Goal: Task Accomplishment & Management: Manage account settings

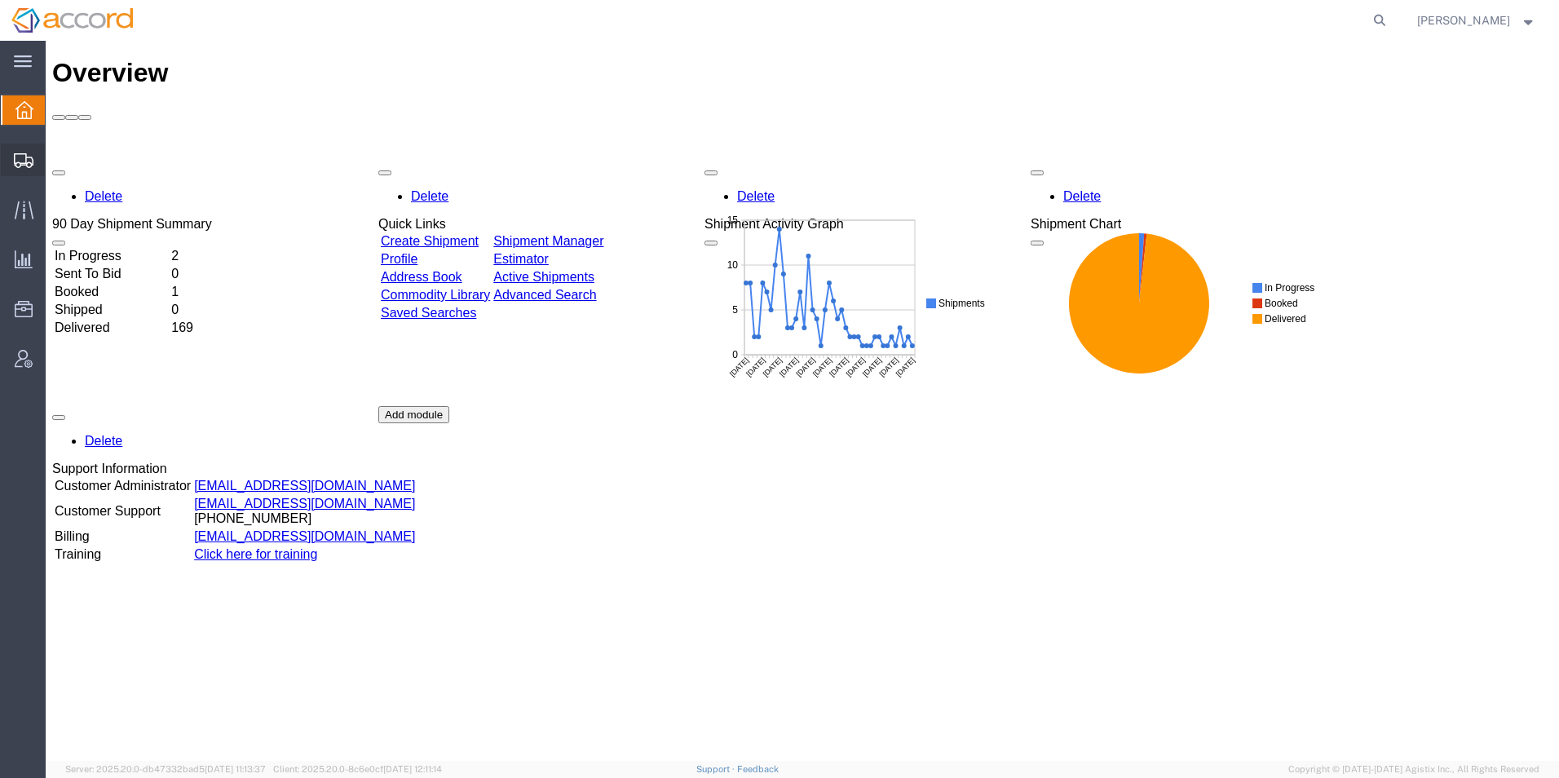
click at [0, 0] on span "Shipment Manager" at bounding box center [0, 0] width 0 height 0
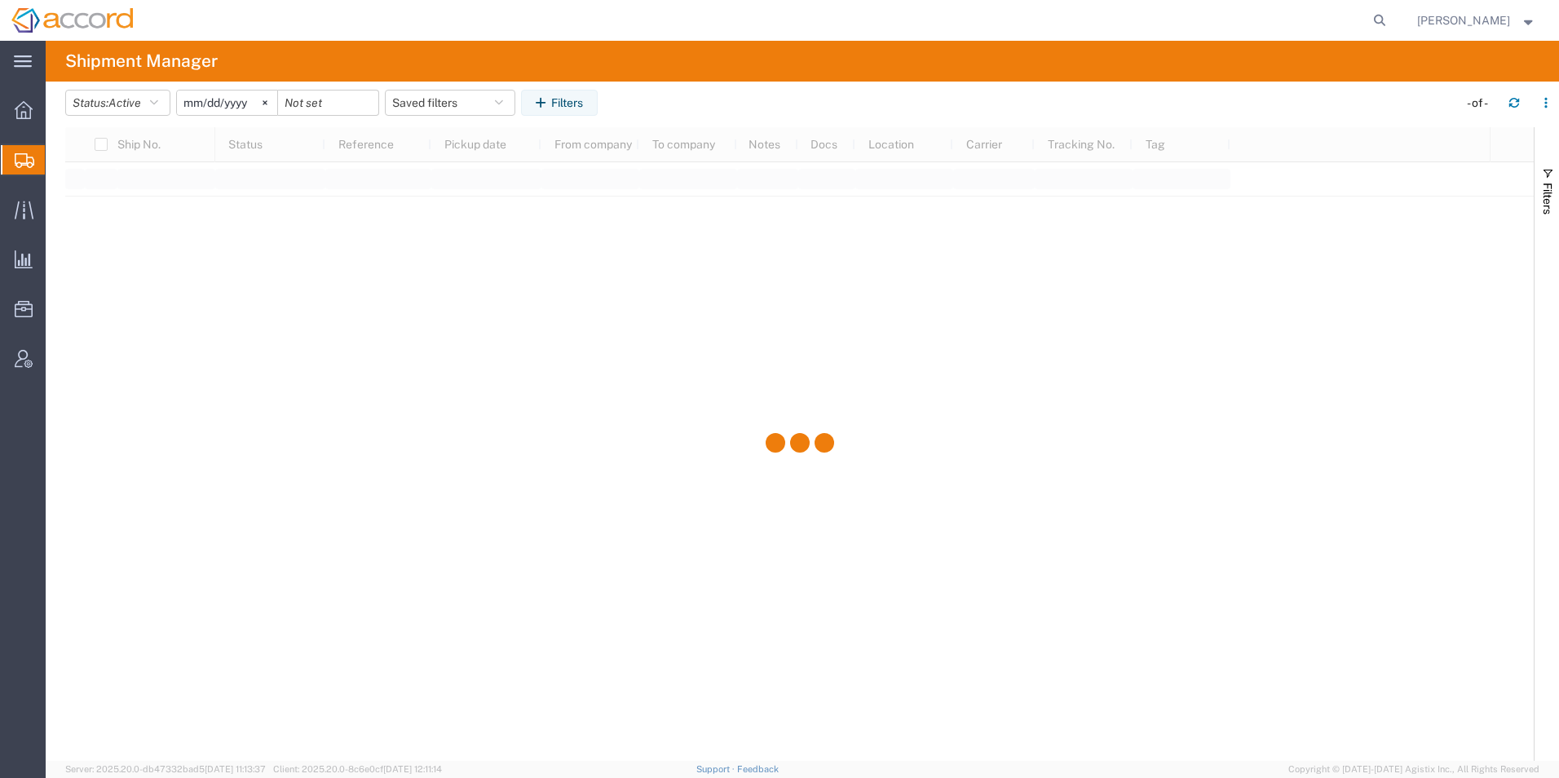
type input "[DATE]"
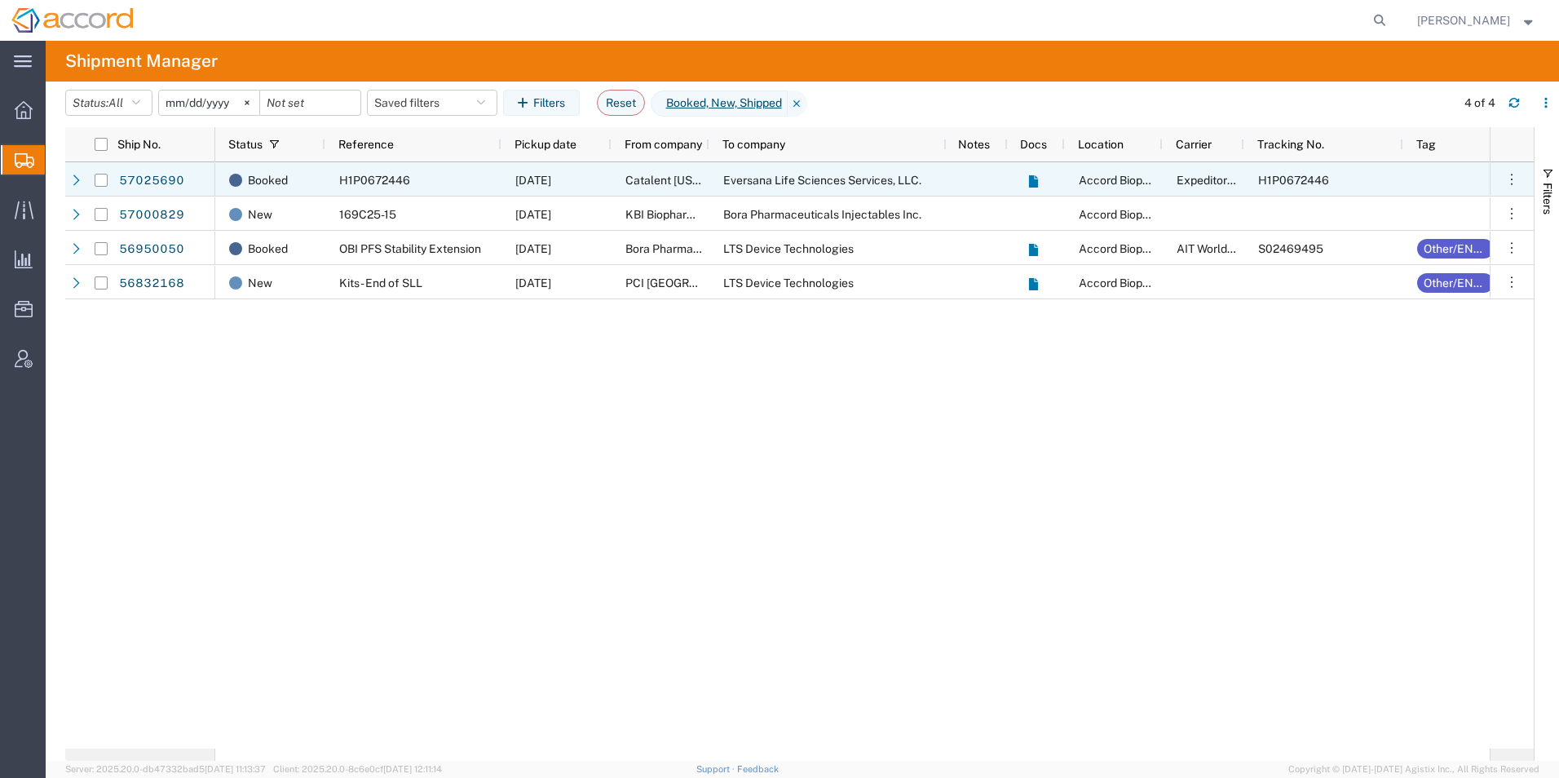
click at [360, 179] on span "H1P0672446" at bounding box center [374, 180] width 71 height 13
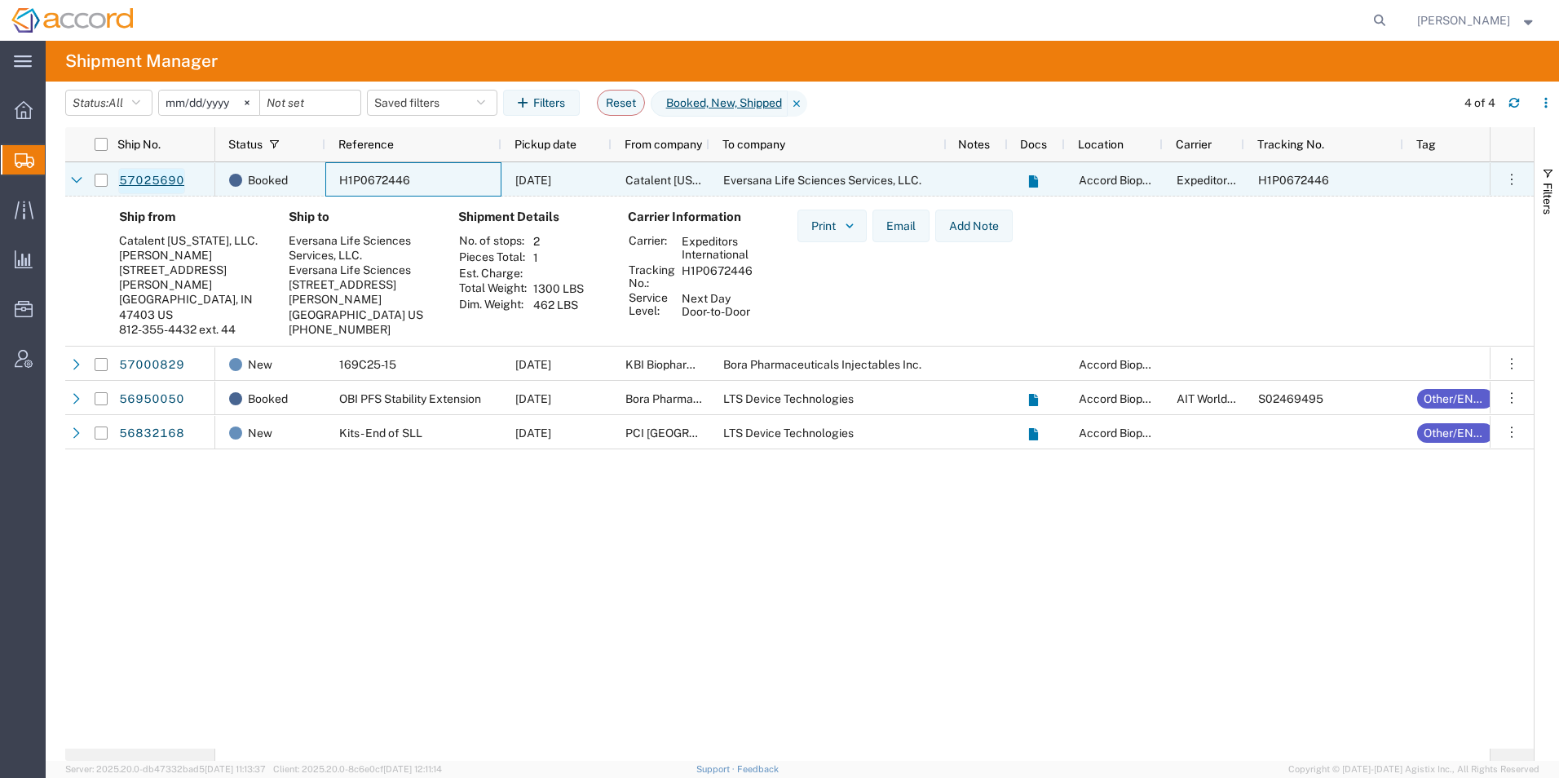
click at [140, 188] on link "57025690" at bounding box center [151, 181] width 67 height 26
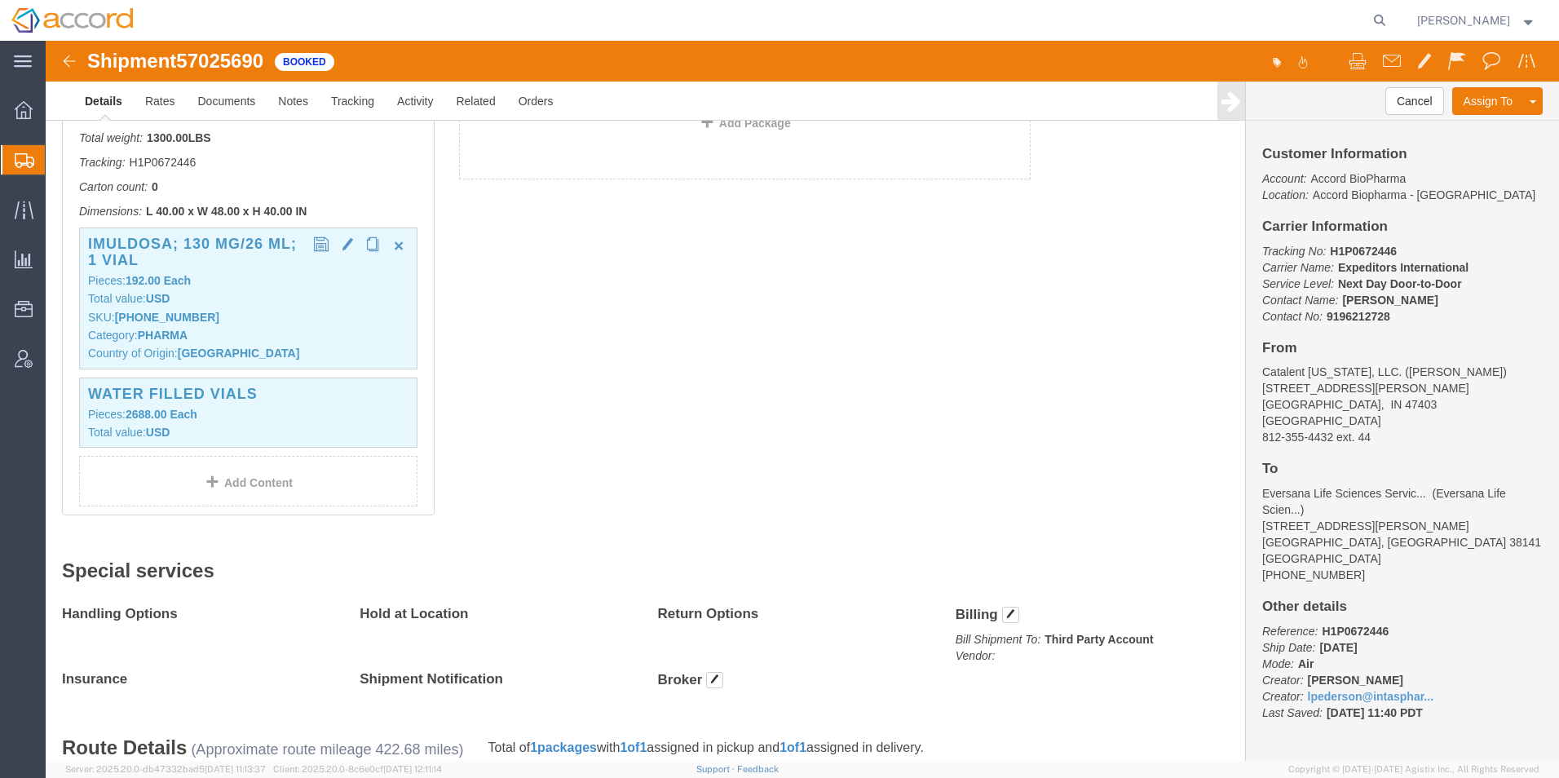
scroll to position [408, 0]
click span "button"
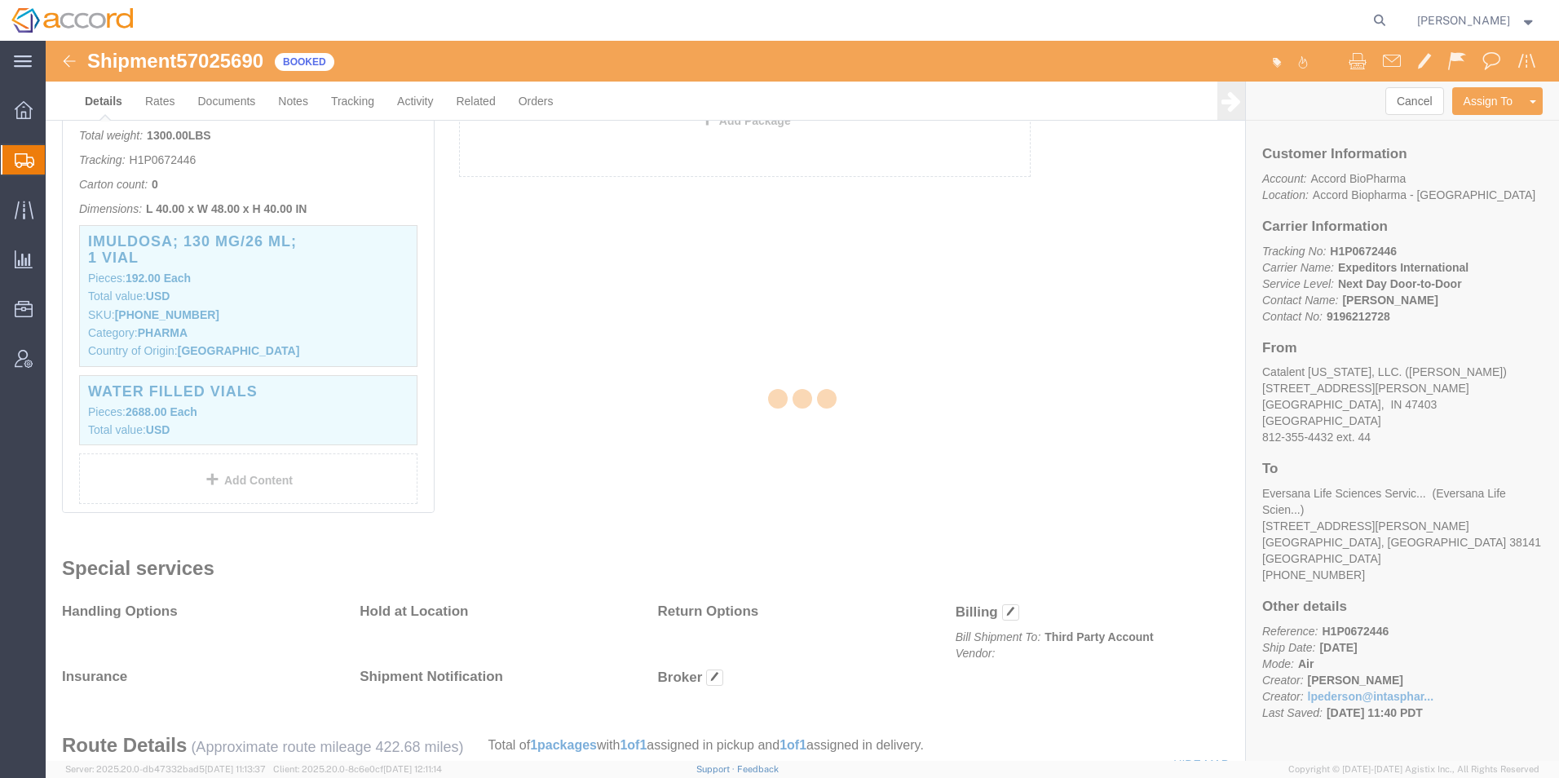
select select "KR"
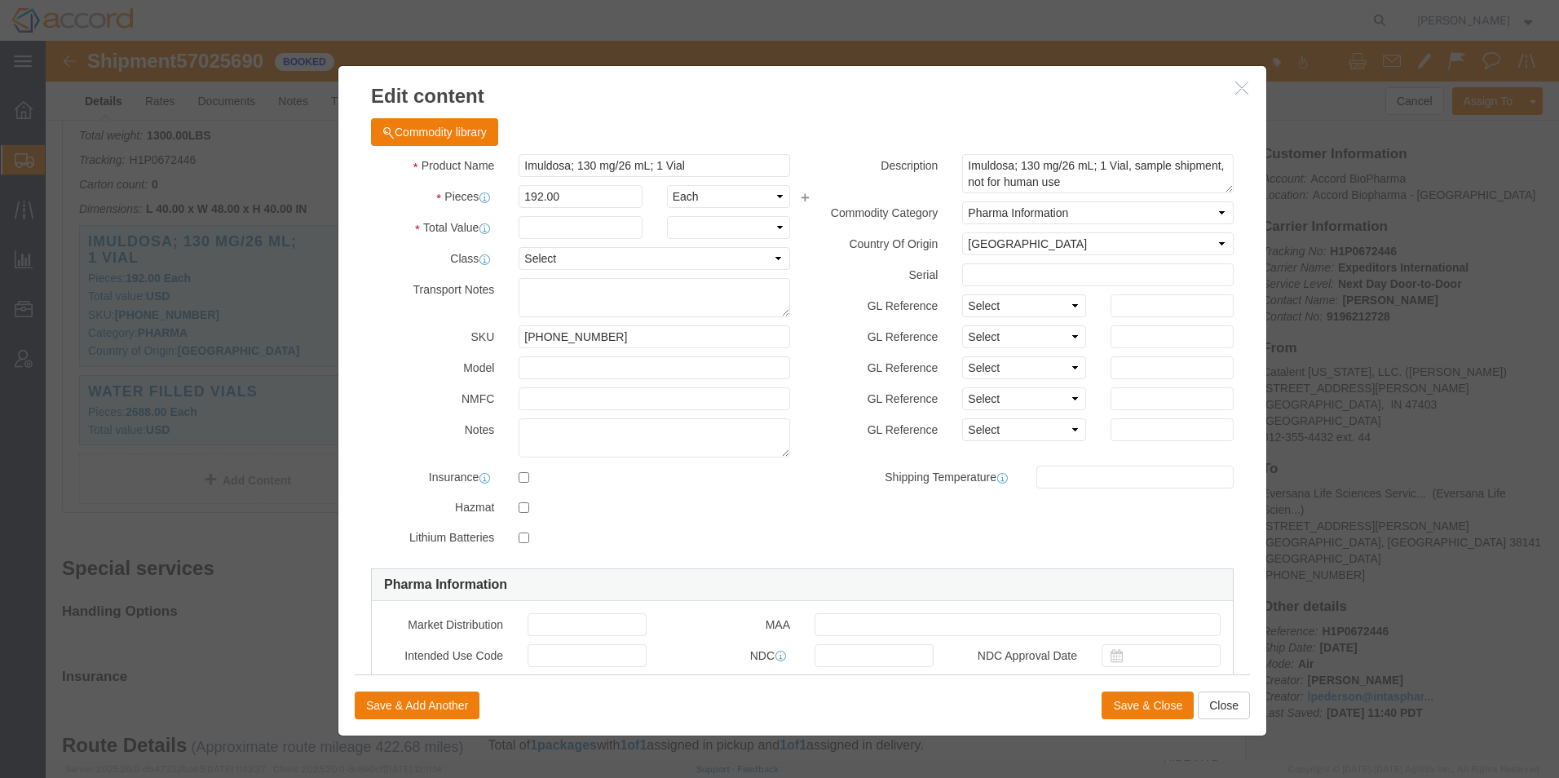
type input "FROM_2_TO_8"
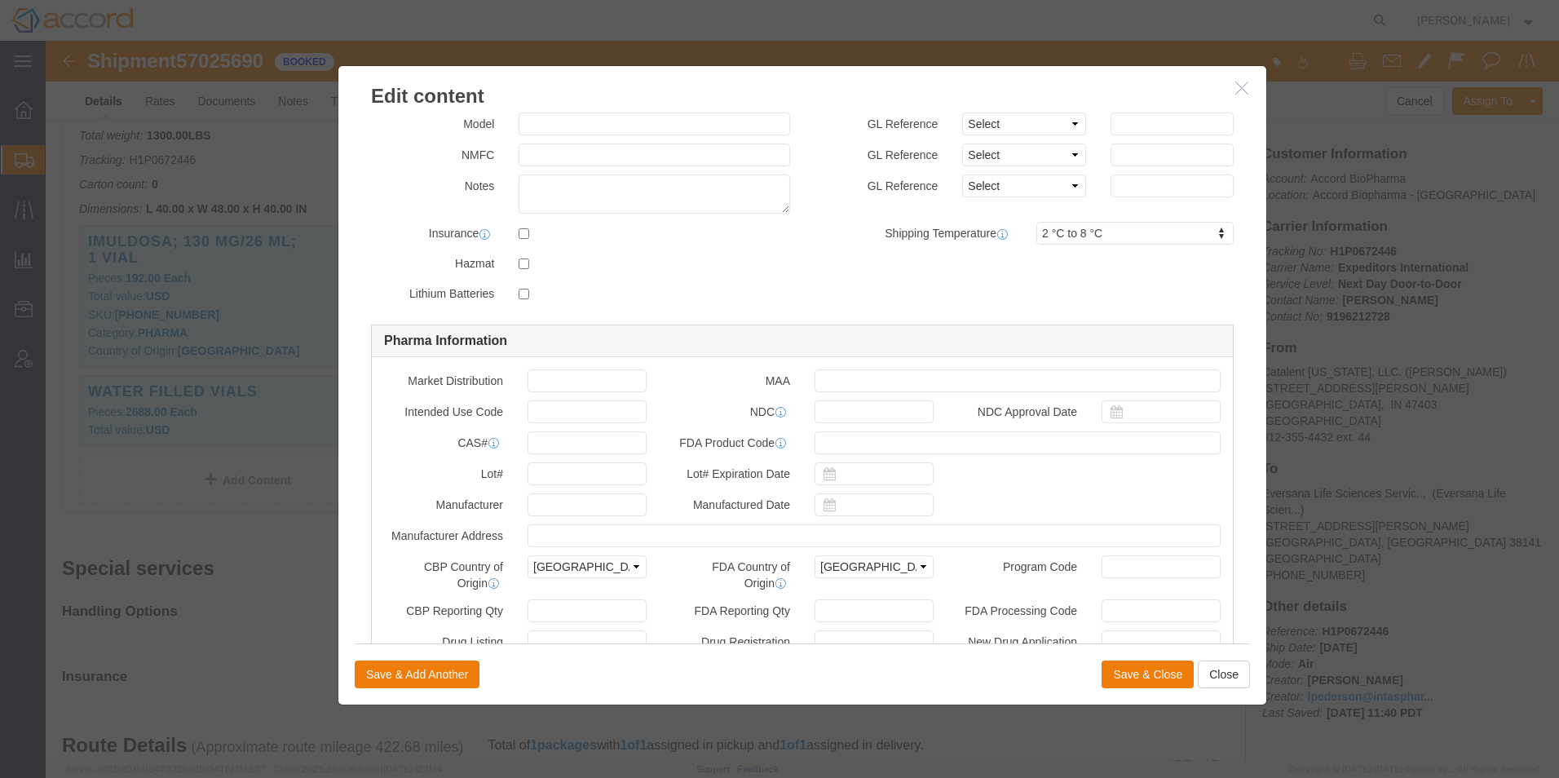
scroll to position [245, 0]
click input "text"
drag, startPoint x: 810, startPoint y: 369, endPoint x: 878, endPoint y: 383, distance: 69.9
click div "NDC [PHONE_NUMBER] 0"
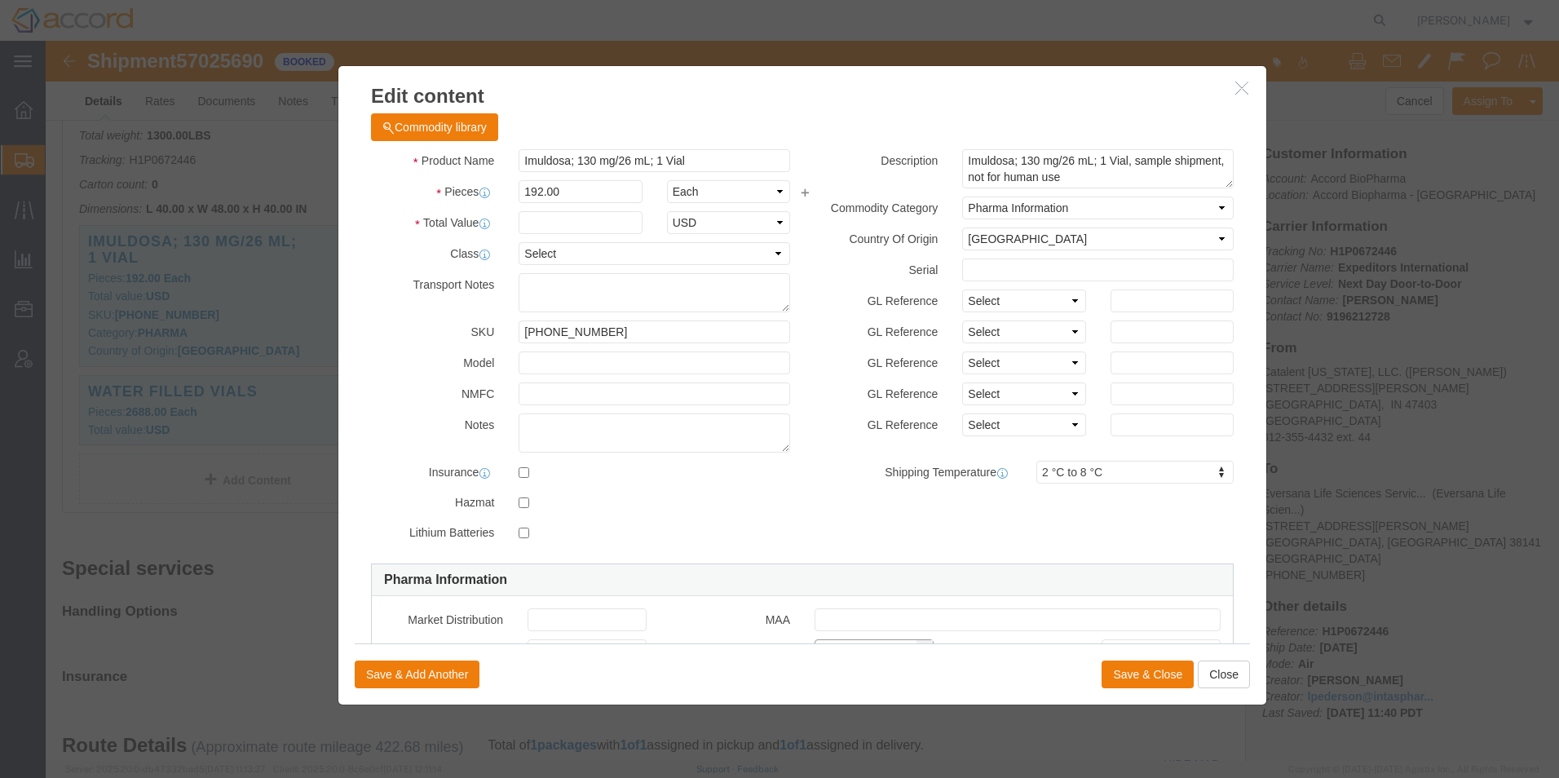
scroll to position [0, 0]
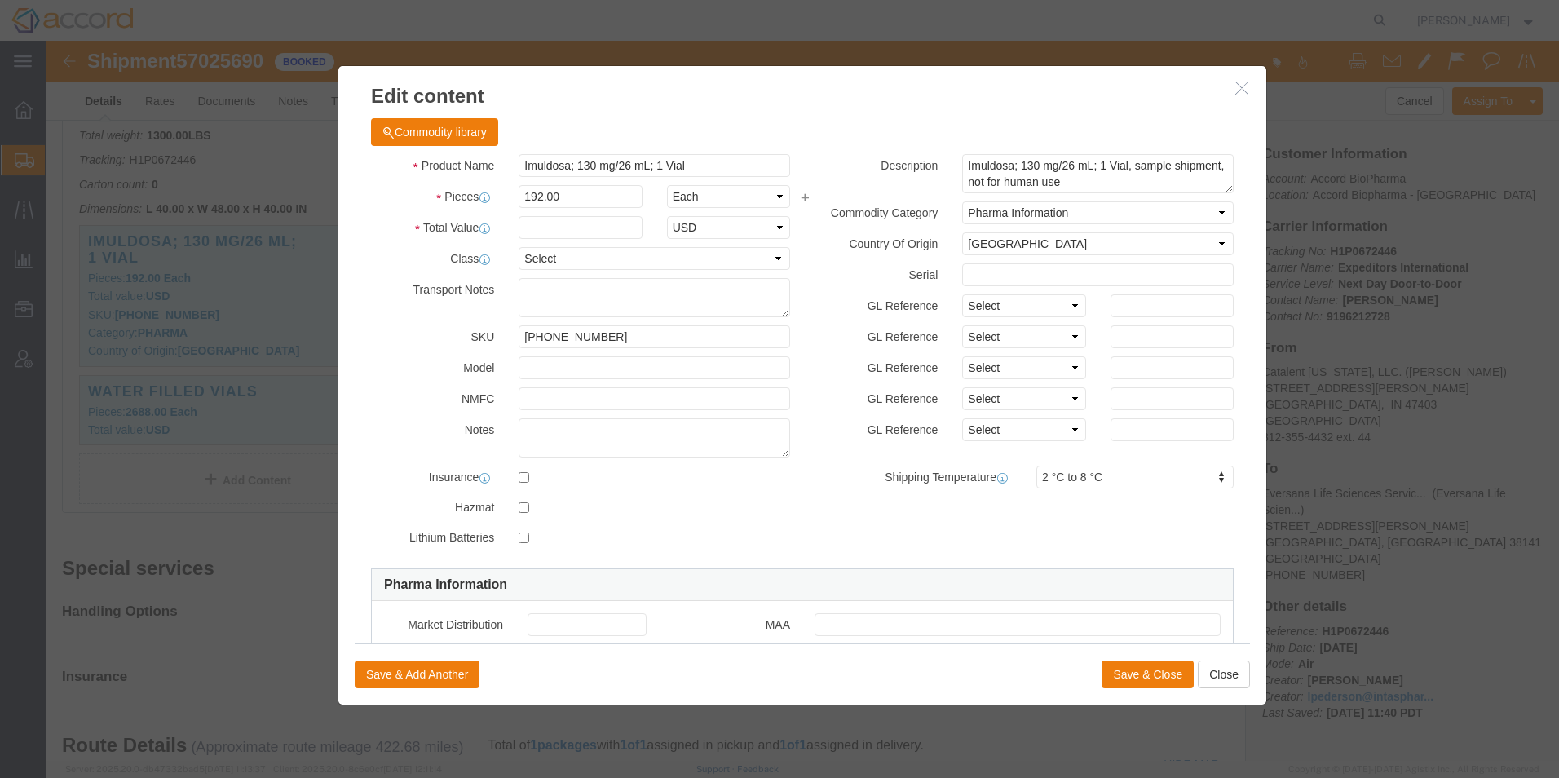
type input "[PHONE_NUMBER]"
click select "Select Account Type Activity ID Airline Appointment Number ASN Batch Number Bil…"
select select "BATCH_NUMBER"
click select "Select Account Type Activity ID Airline Appointment Number ASN Batch Number Bil…"
click input "text"
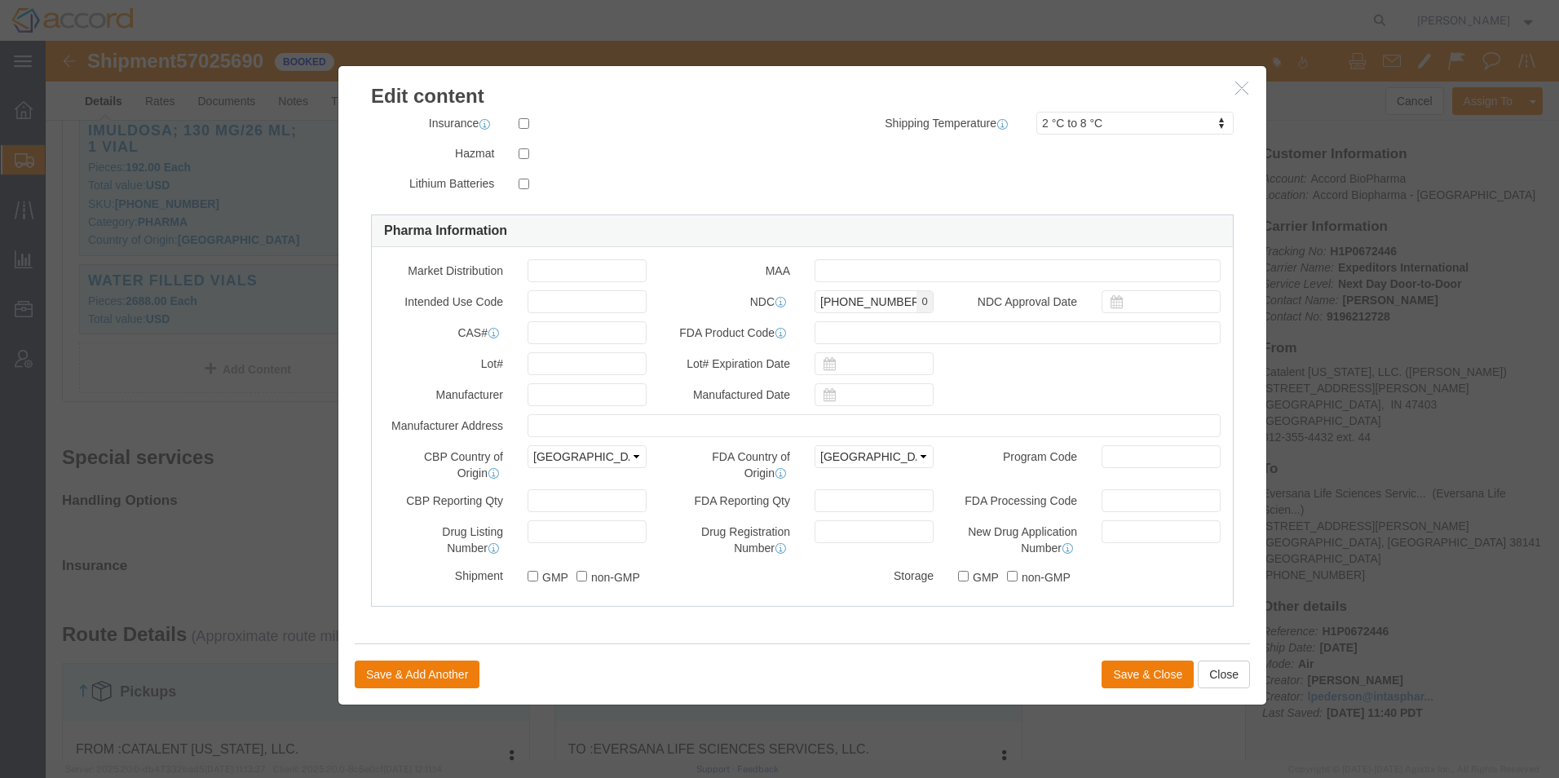
scroll to position [571, 0]
click input "text"
paste input "004L24)"
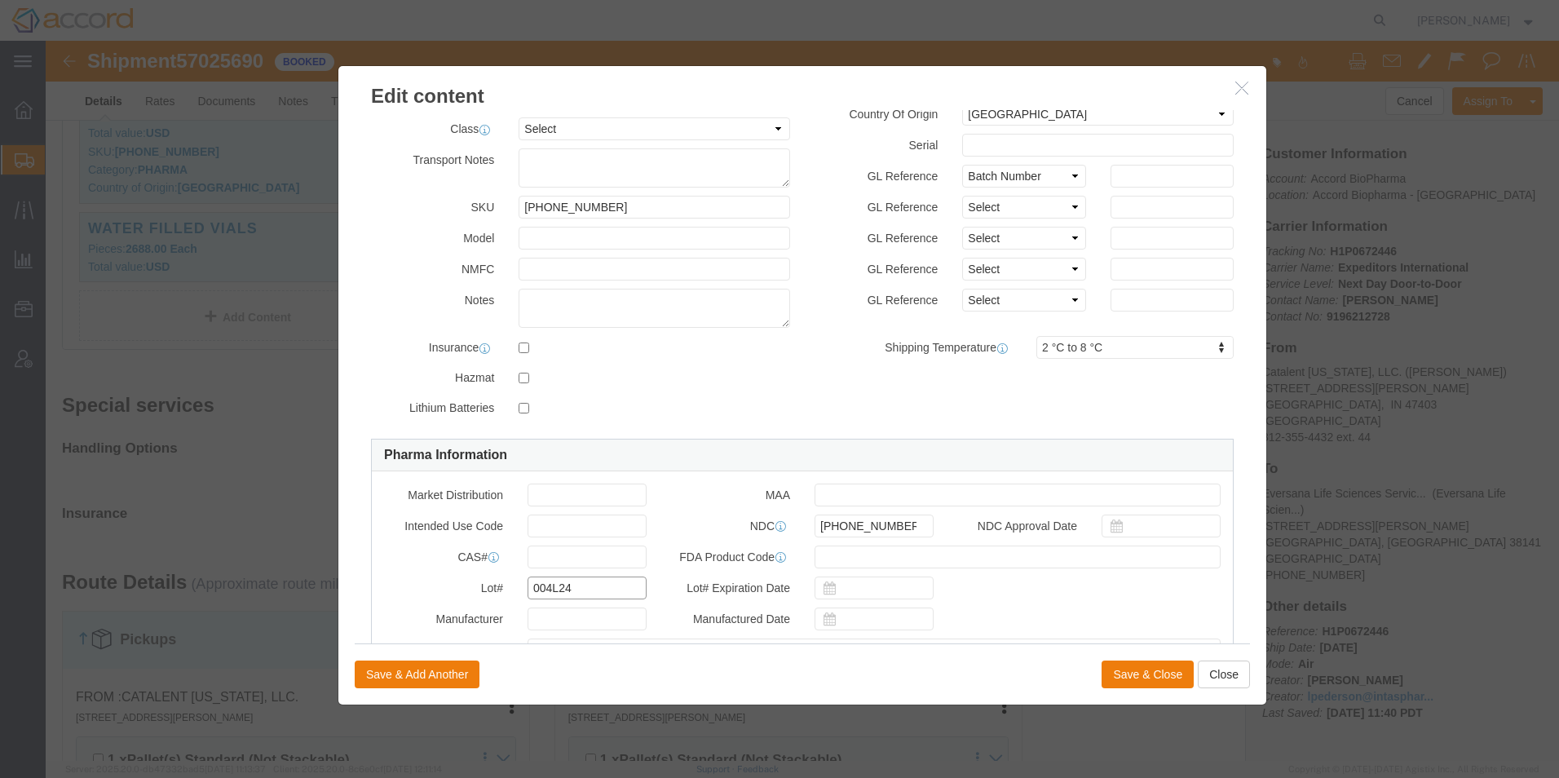
scroll to position [0, 0]
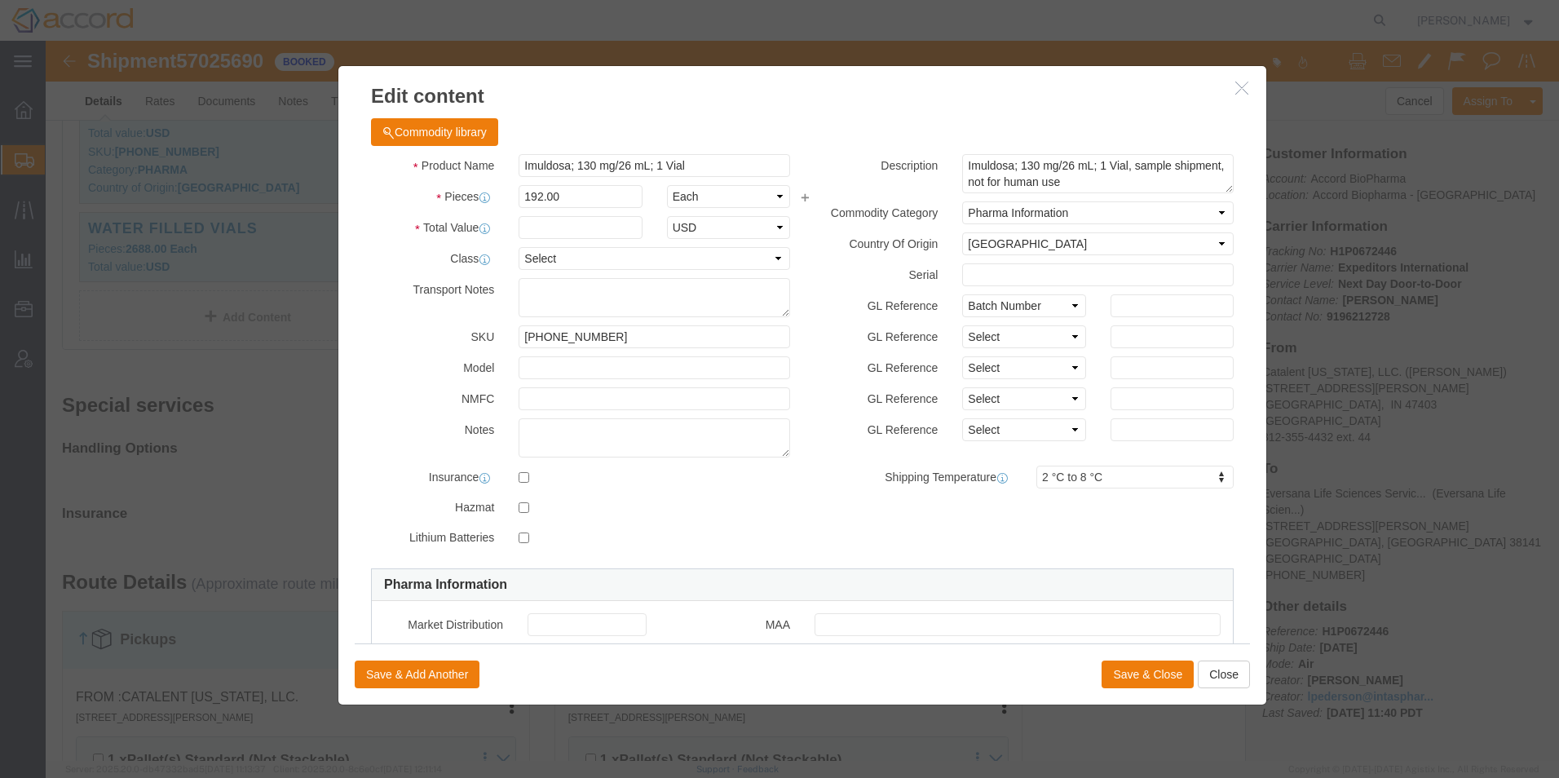
type input "004L24"
click input "text"
paste input "004L24)"
type input "004L24"
click button "Save & Close"
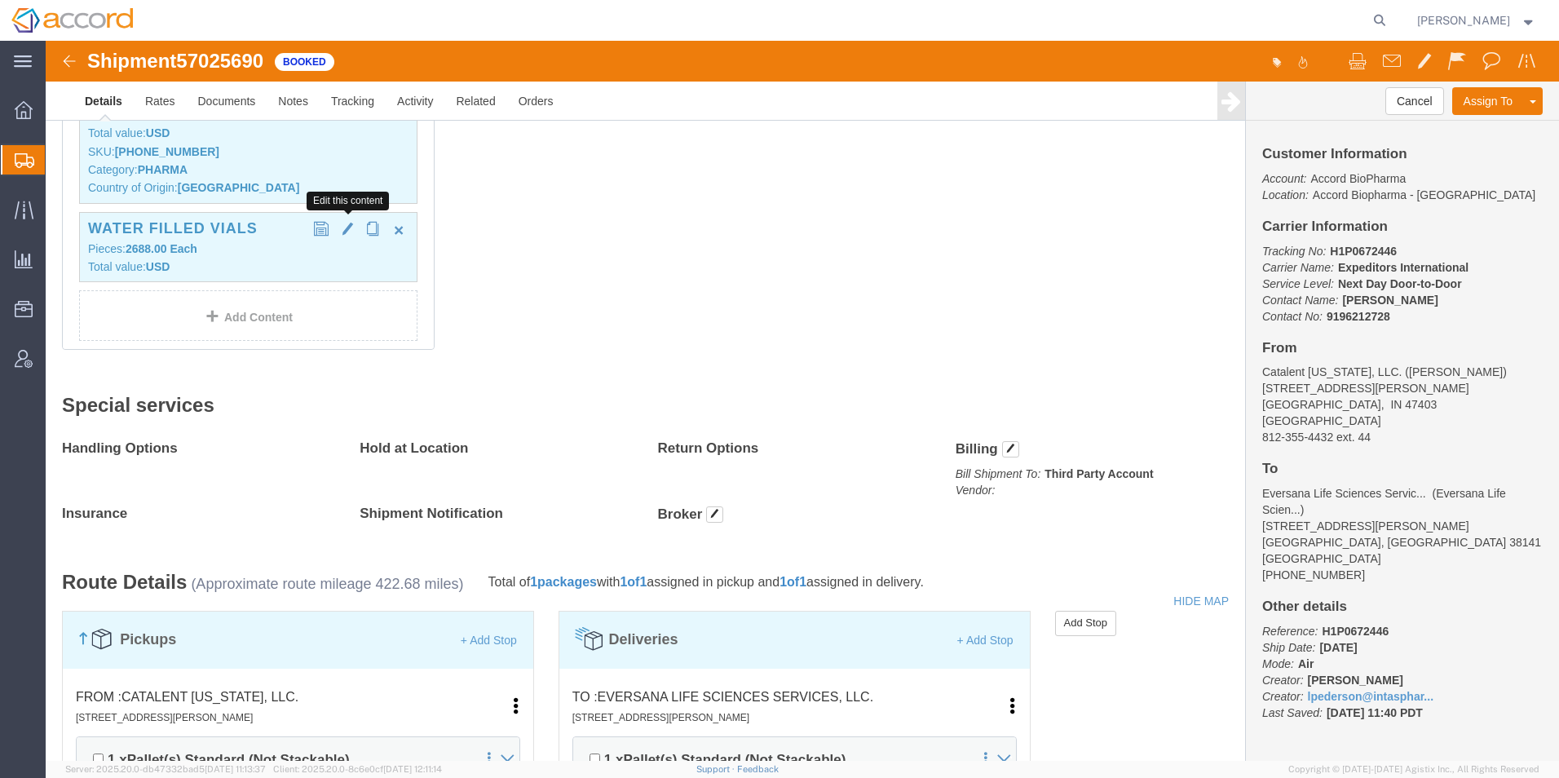
click button "button"
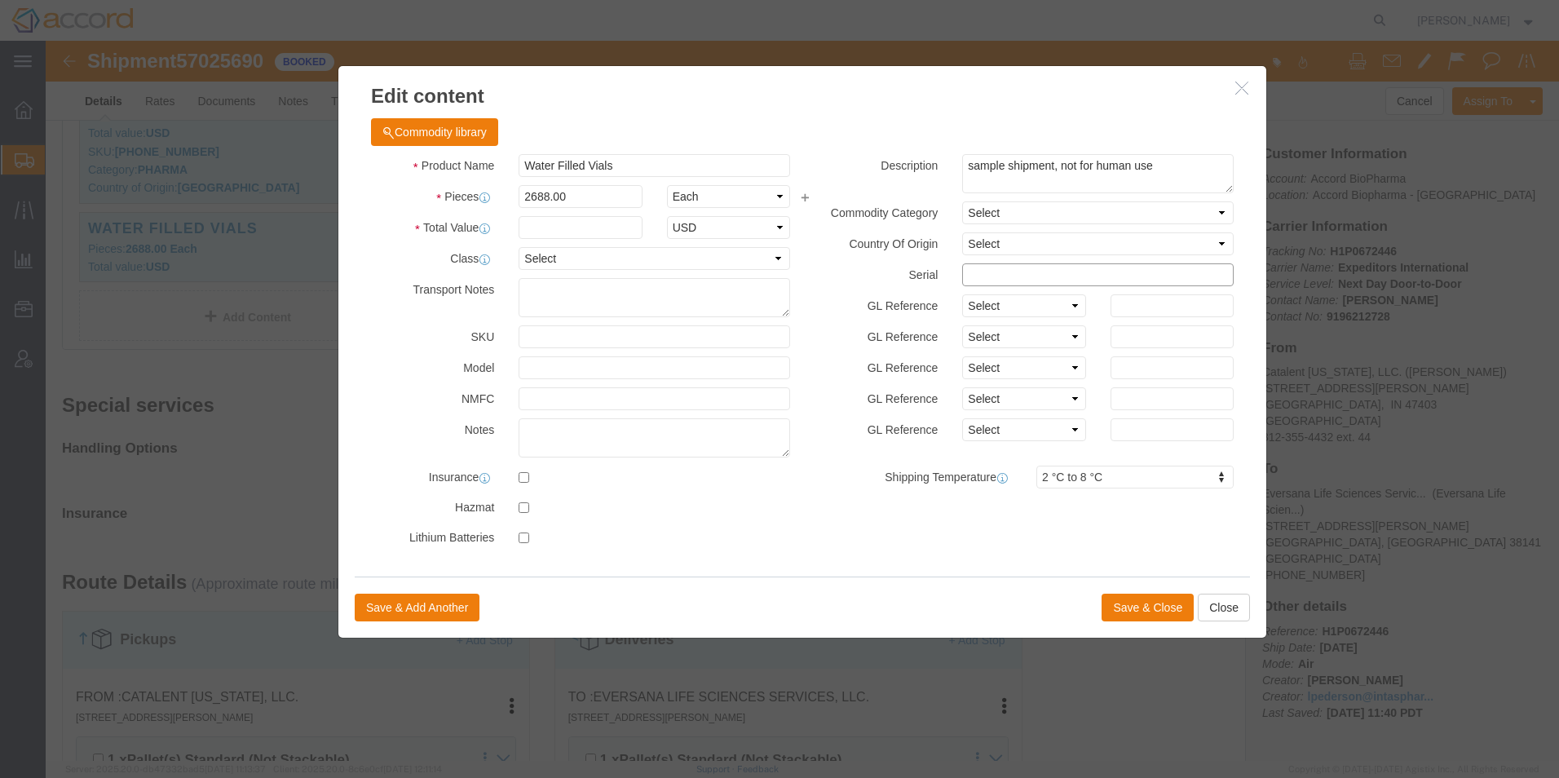
click input "text"
type input "WFIFILVIAL"
click select "Select Account Type Activity ID Airline Appointment Number ASN Batch Number Bil…"
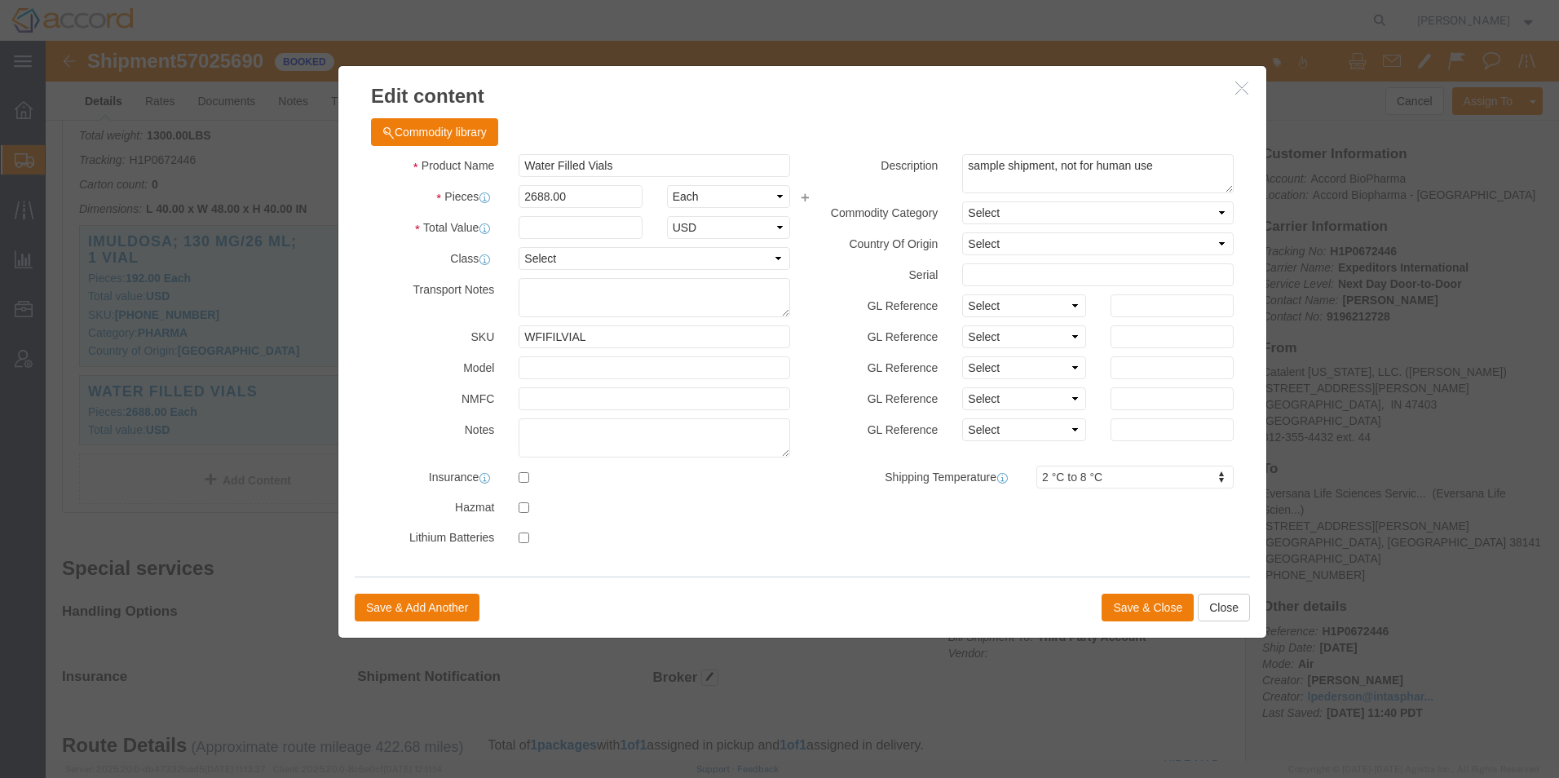
click div "Product Name Water Filled Vials Pieces 2688.00 Select Bag Barrels 100Board Feet…"
click select "Select Account Type Activity ID Airline Appointment Number ASN Batch Number Bil…"
select select "BATCH_NUMBER"
click select "Select Account Type Activity ID Airline Appointment Number ASN Batch Number Bil…"
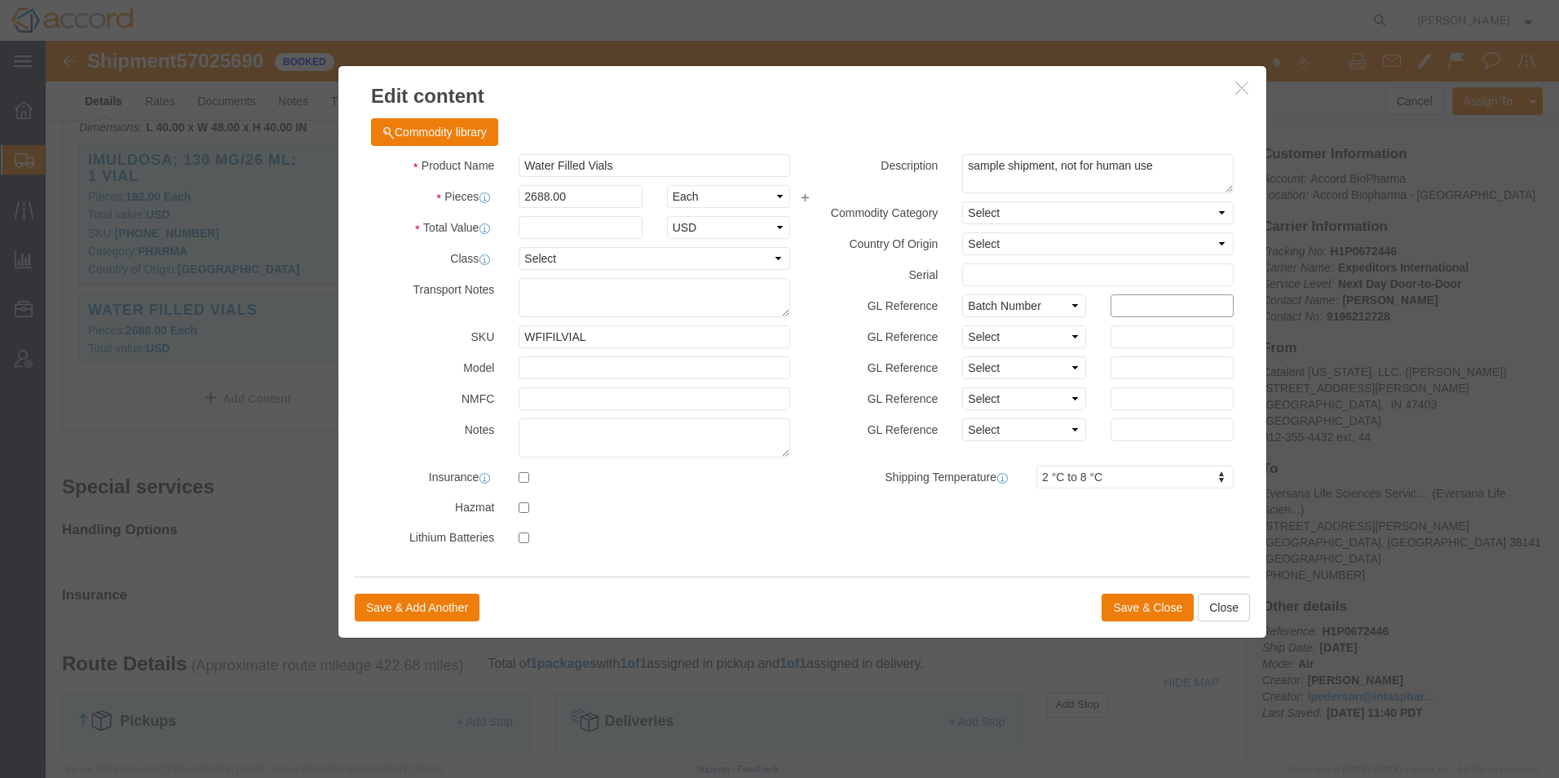
click input "text"
type input "----"
click select "Select Account Type Activity ID Airline Appointment Number ASN Batch Number Bil…"
click div "GL Reference Select Account Type Activity ID Airline Appointment Number ASN Bat…"
drag, startPoint x: 809, startPoint y: 370, endPoint x: 847, endPoint y: 504, distance: 139.1
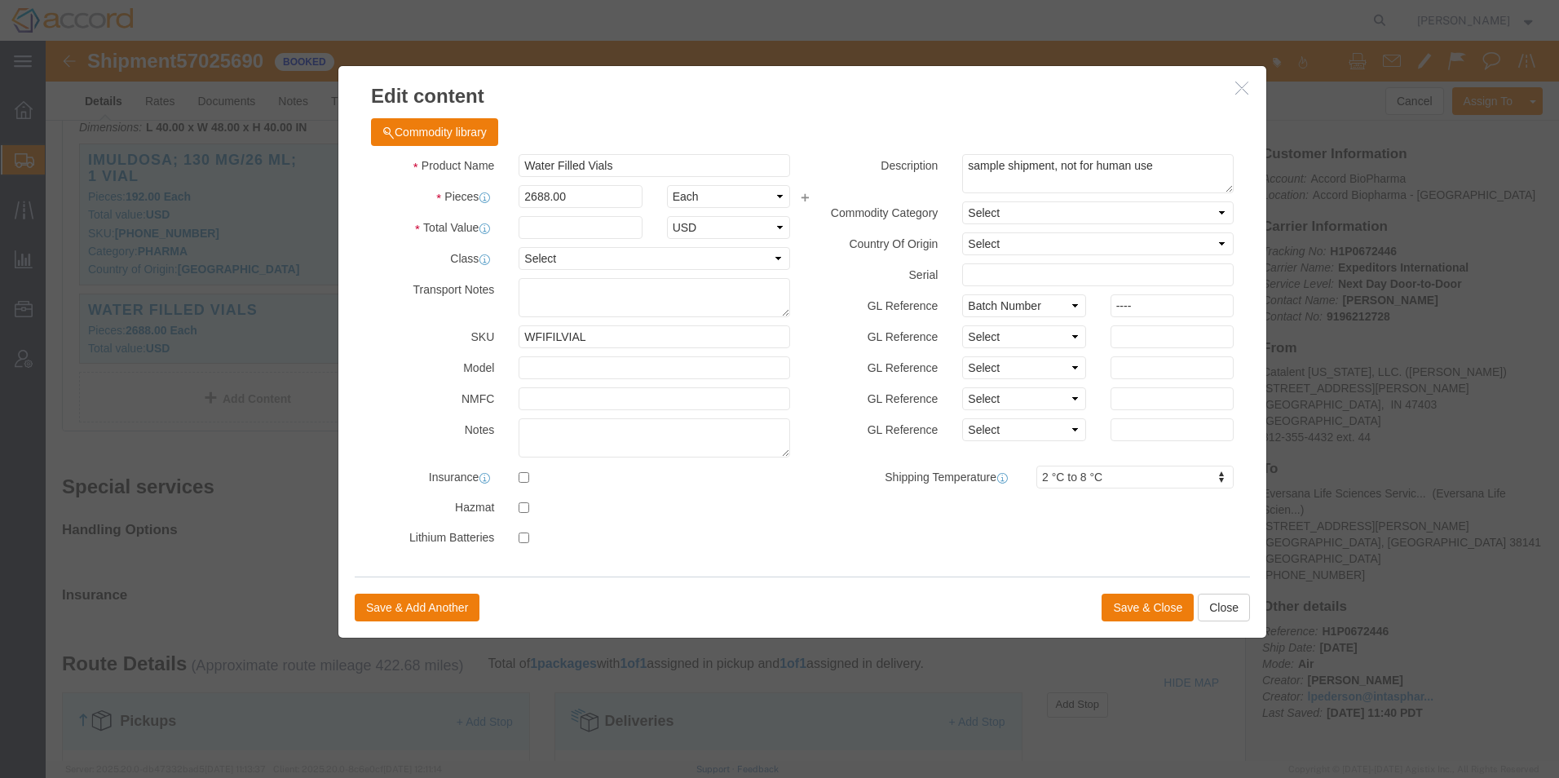
click div "Product Name Water Filled Vials Pieces 2688.00 Select Bag Barrels 100Board Feet…"
click button "Save & Close"
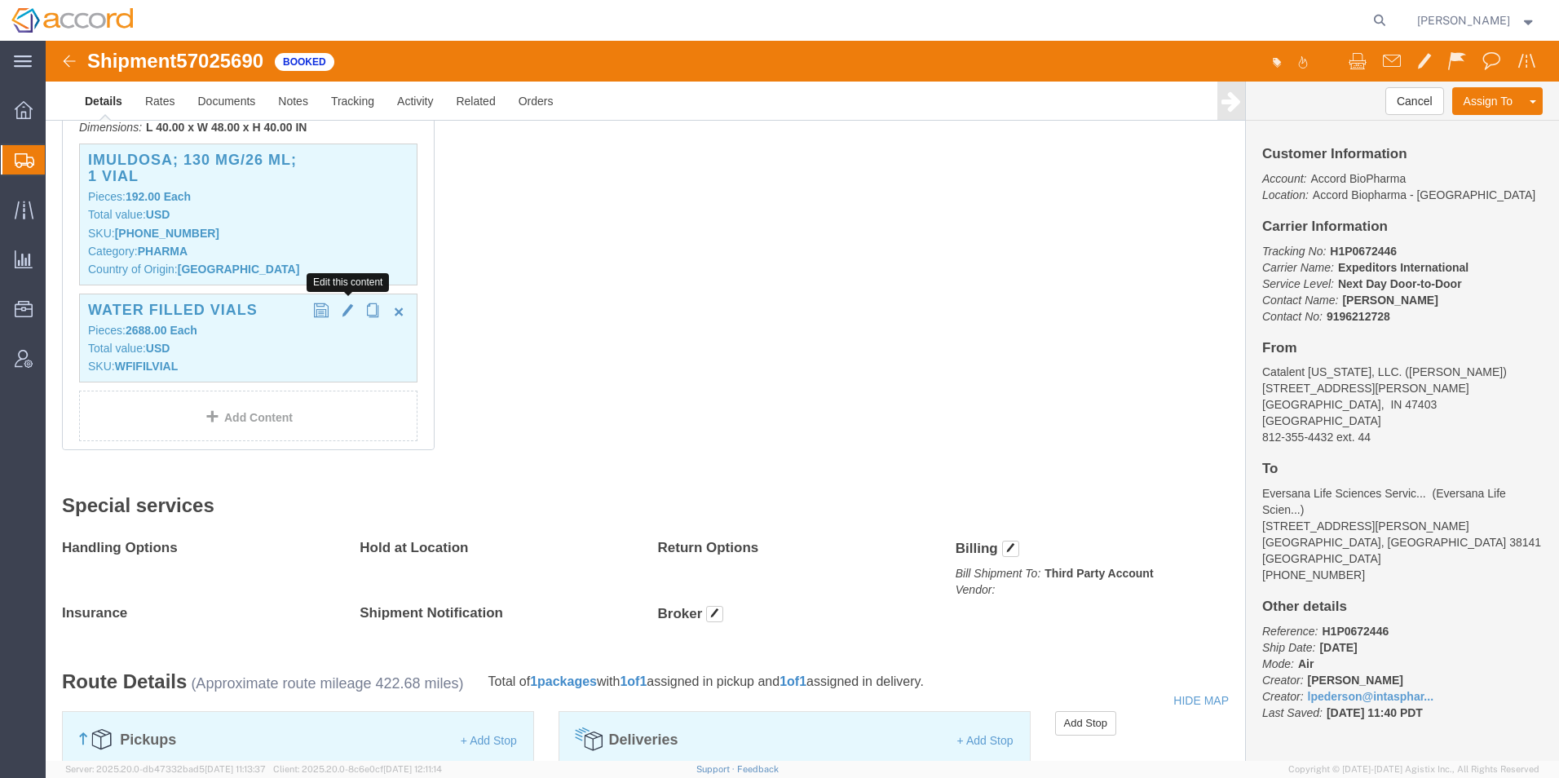
click span "button"
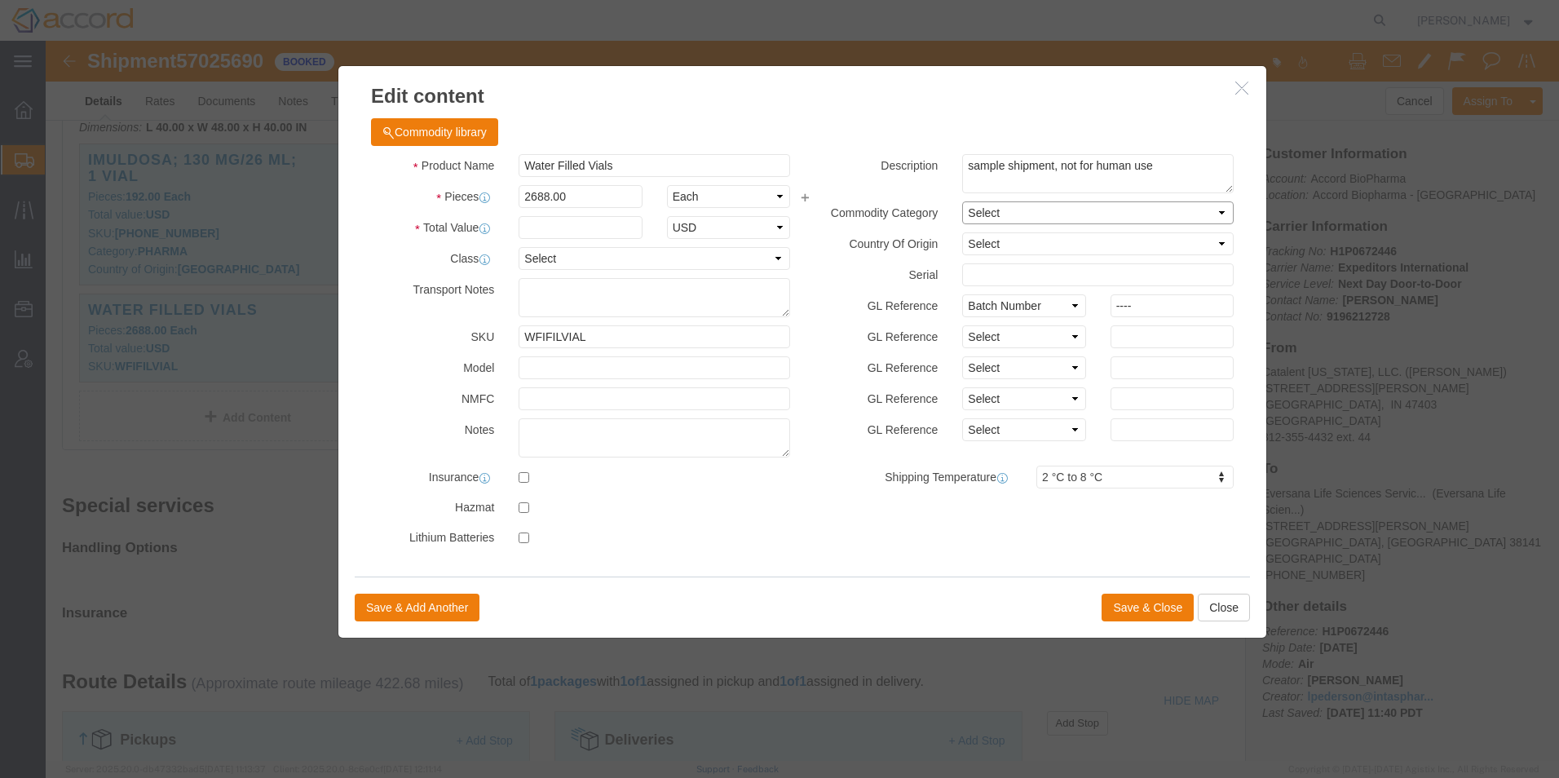
click select "Select Pharma Information"
select select "PHARMA"
click select "Select Pharma Information"
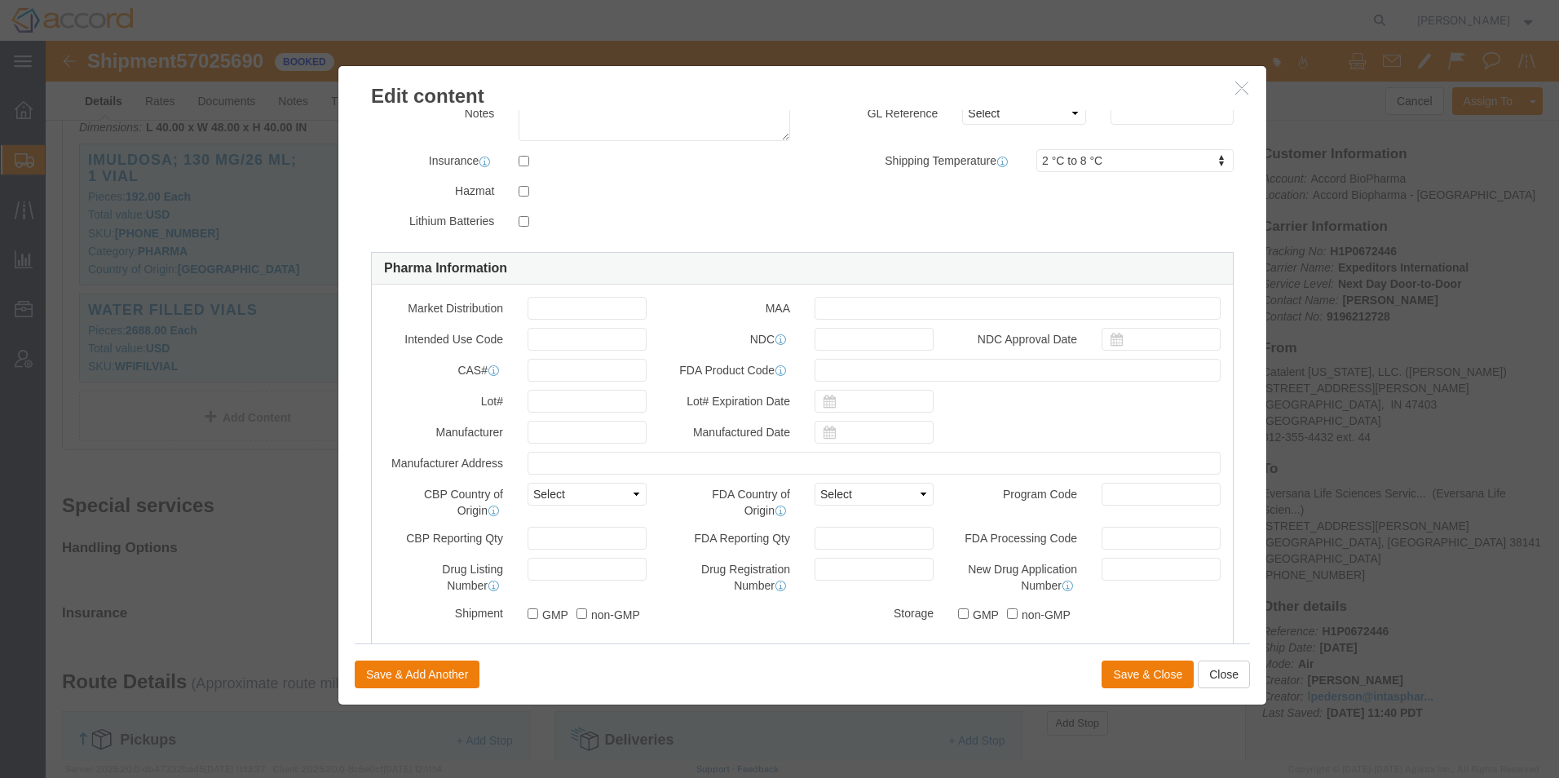
scroll to position [354, 0]
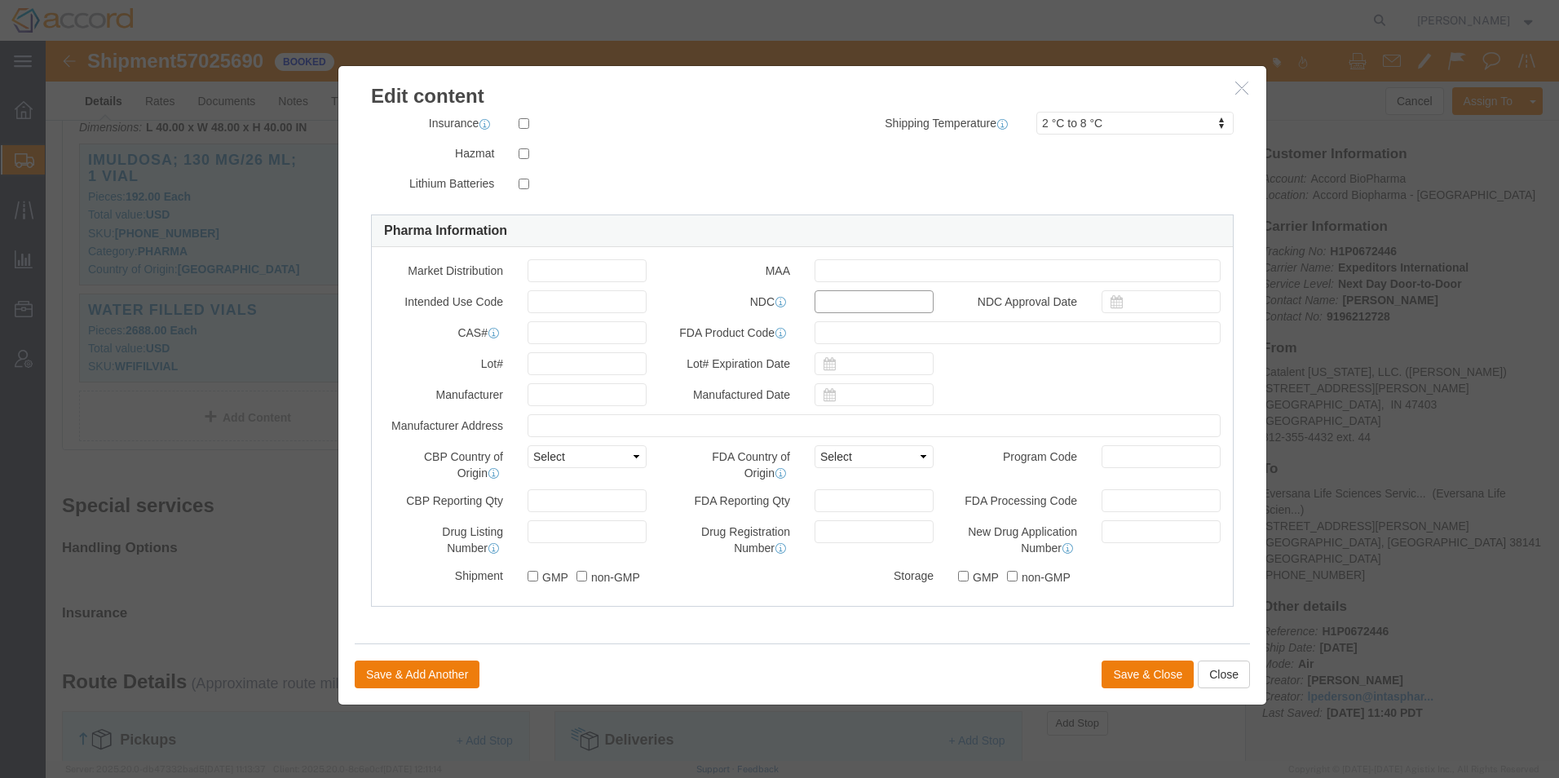
click input "text"
type input "WFIFILVIAL"
click input "text"
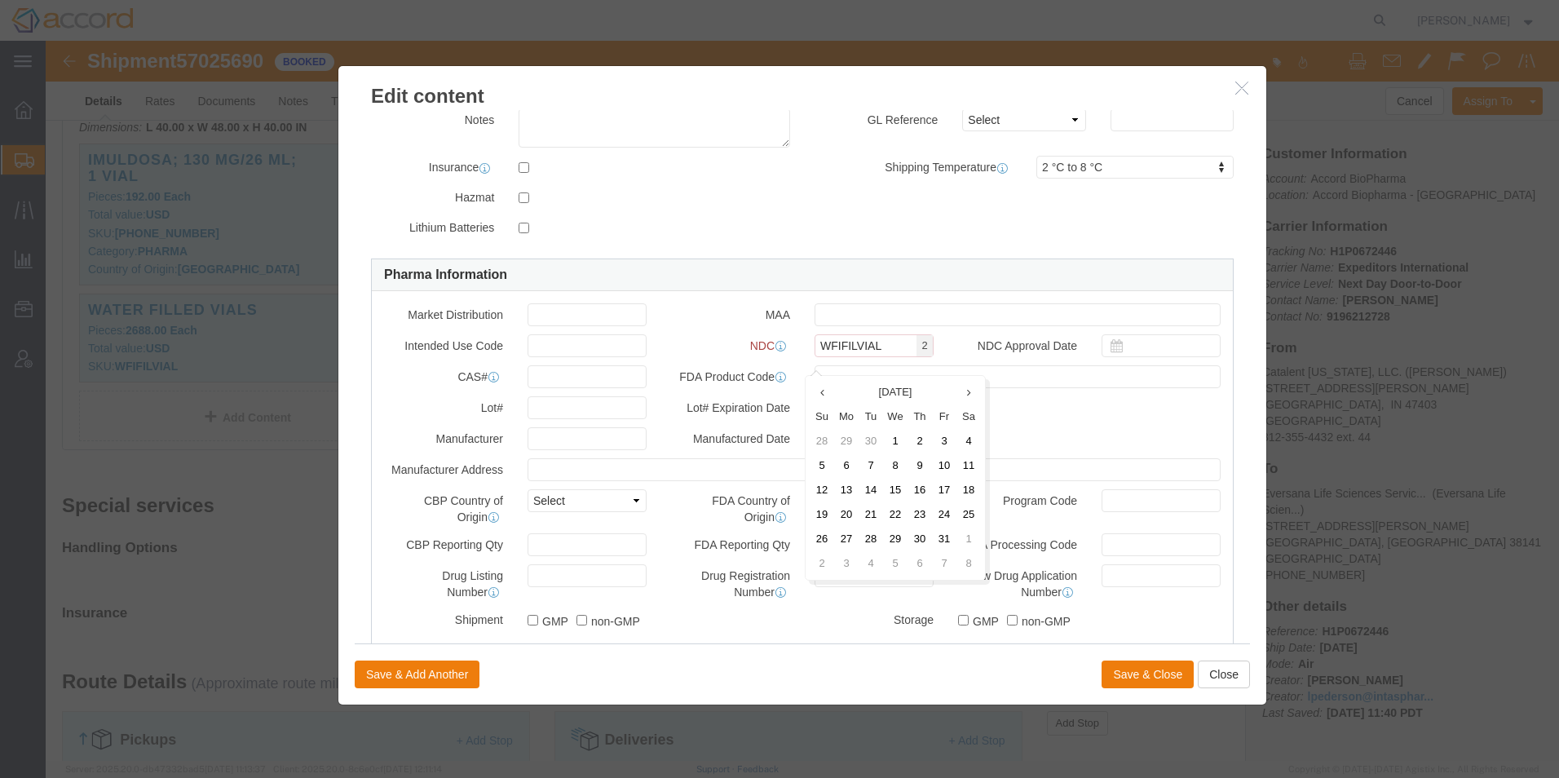
scroll to position [398, 0]
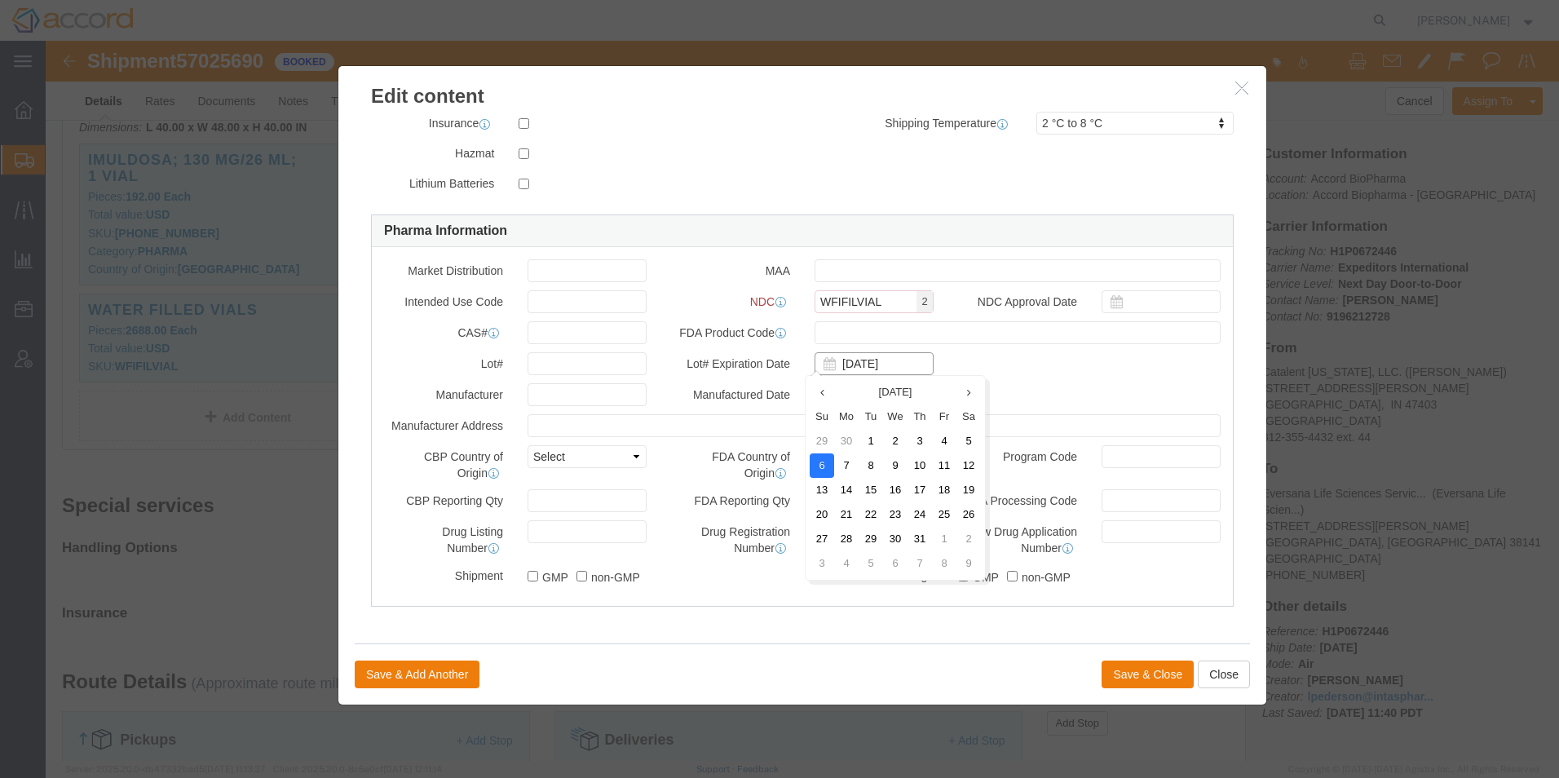
type input "[DATE]"
click td "6"
click input "text"
click td "6"
type input "[DATE]"
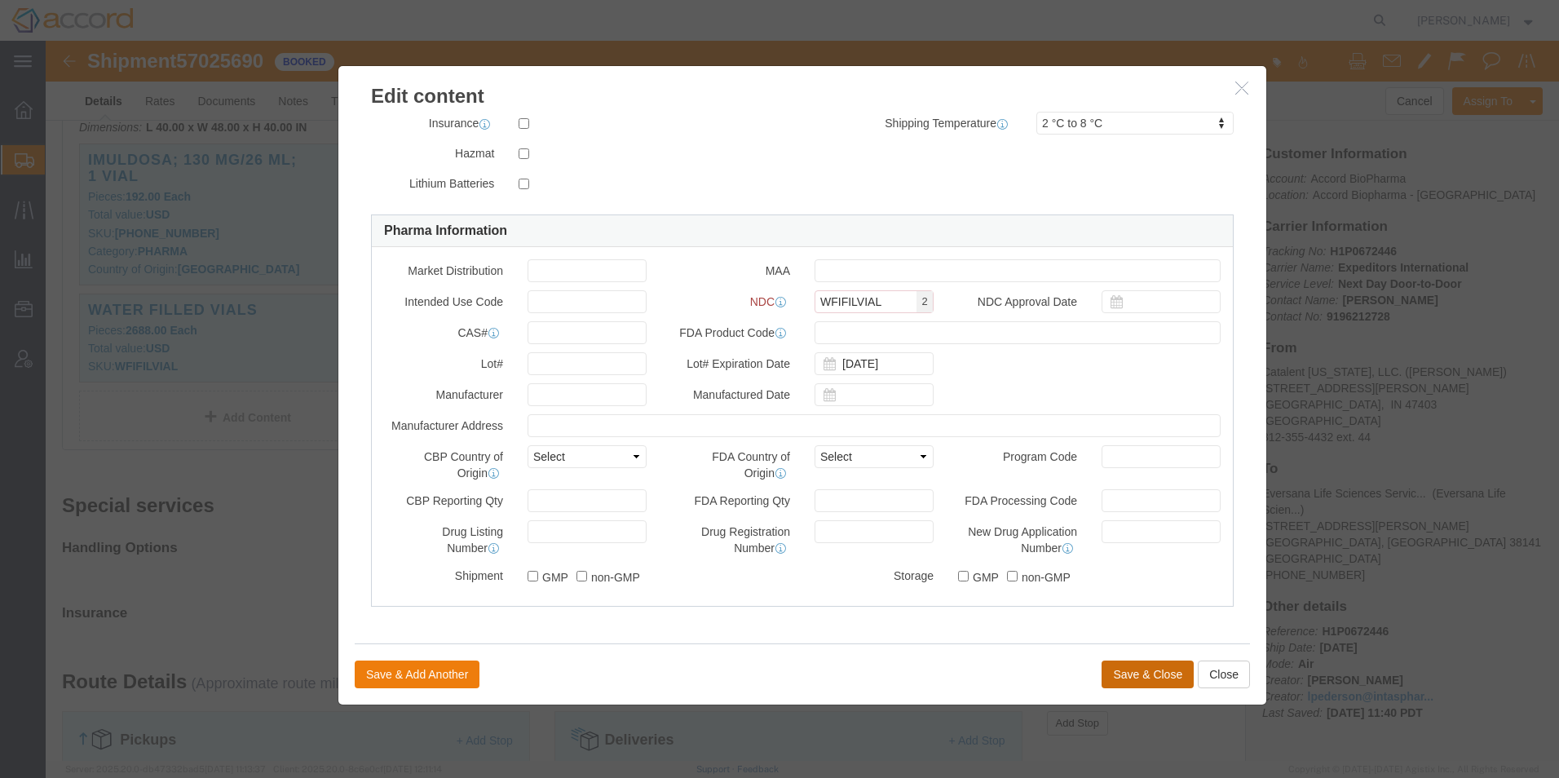
click button "Save & Close"
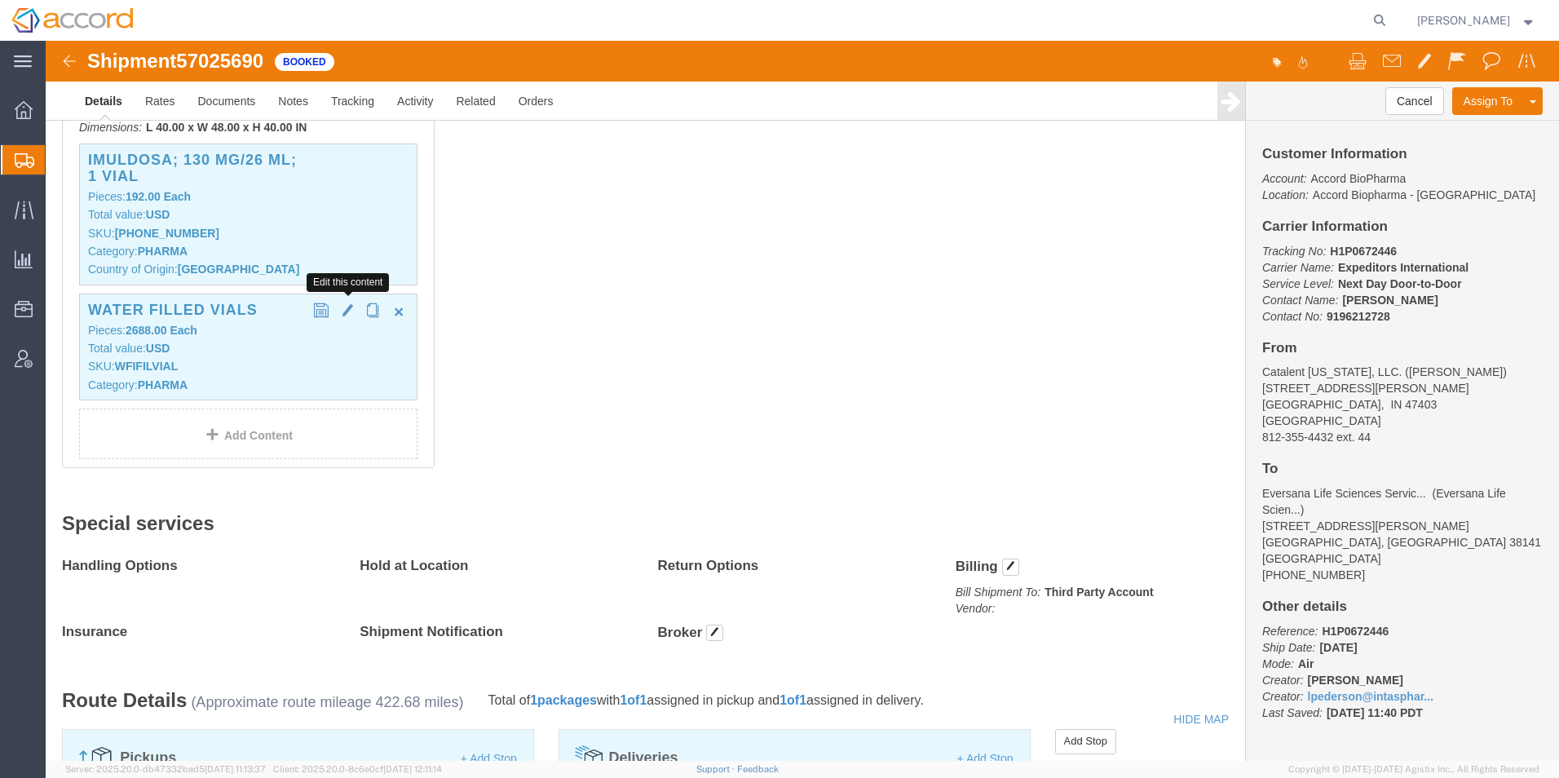
click span "button"
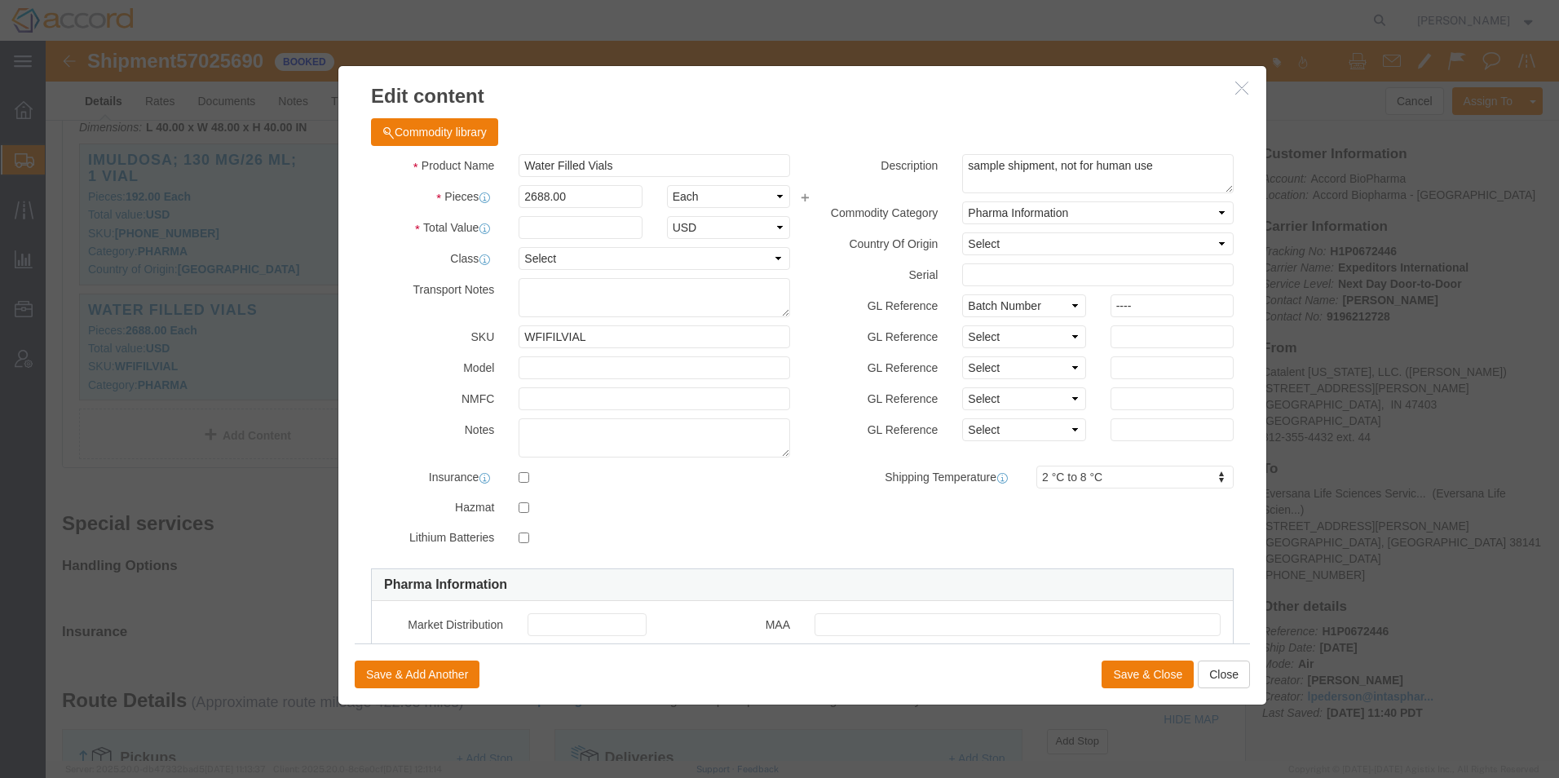
scroll to position [354, 0]
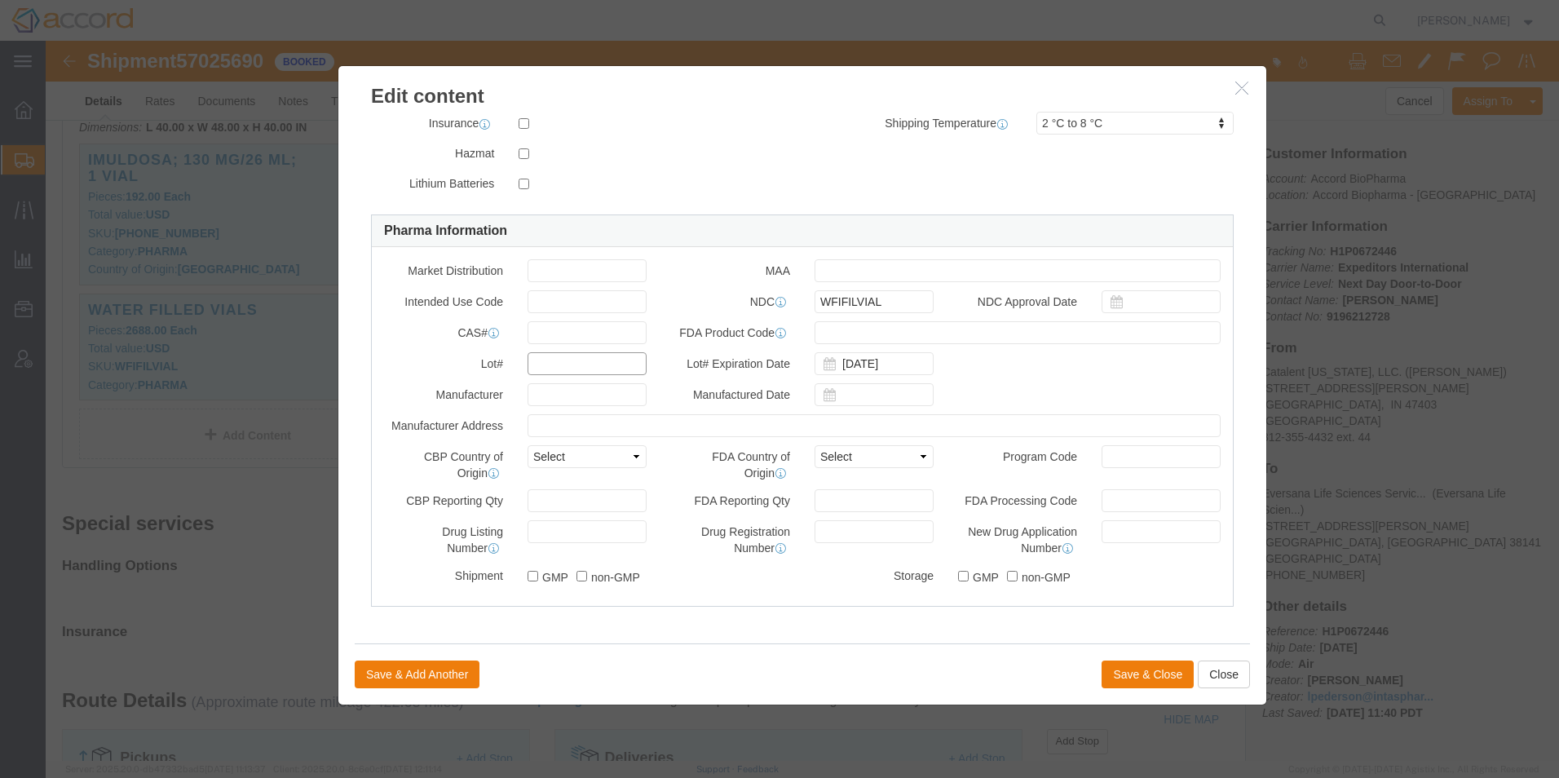
click input "text"
type input "----"
click button "Save & Close"
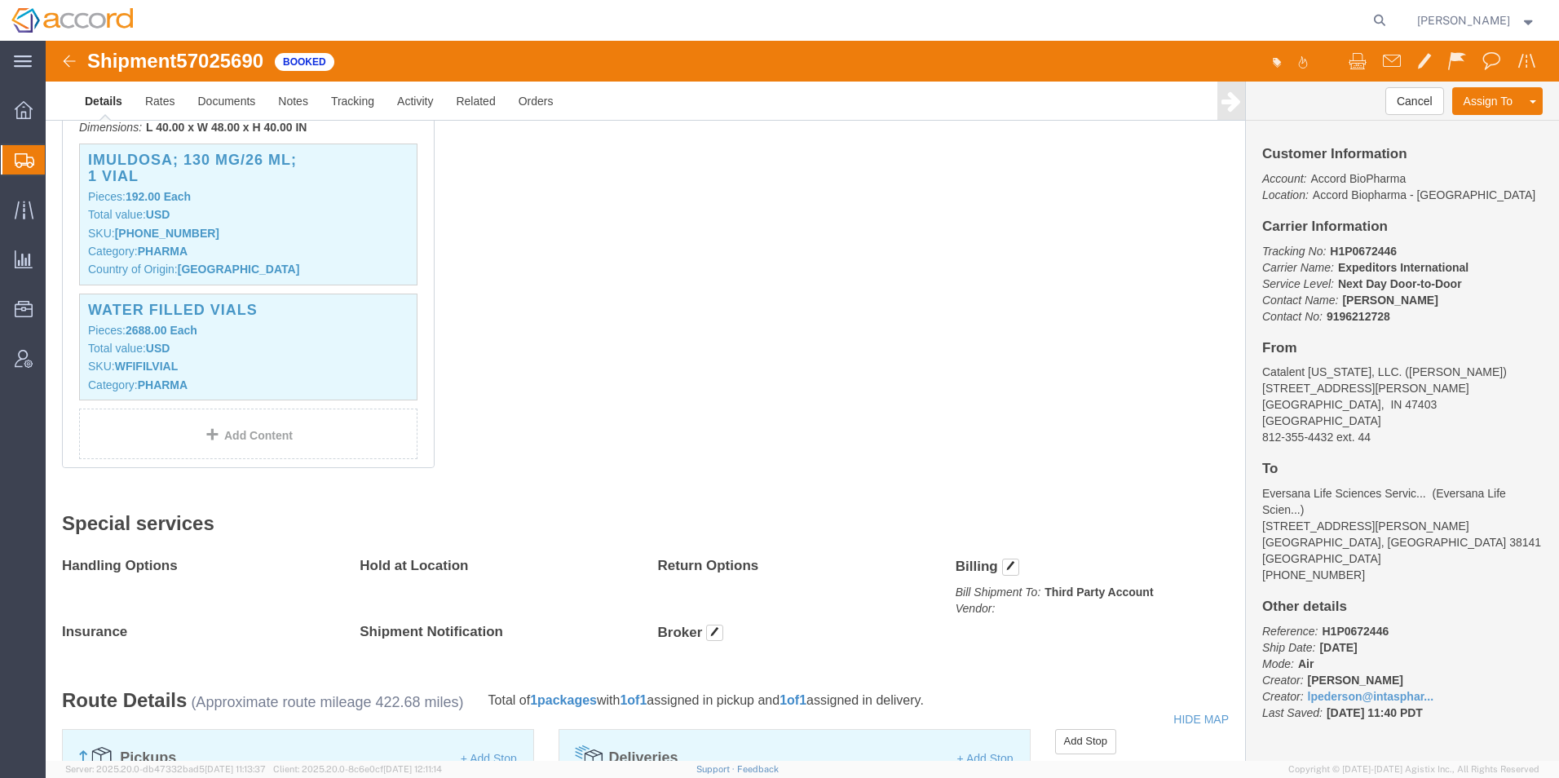
click span "button"
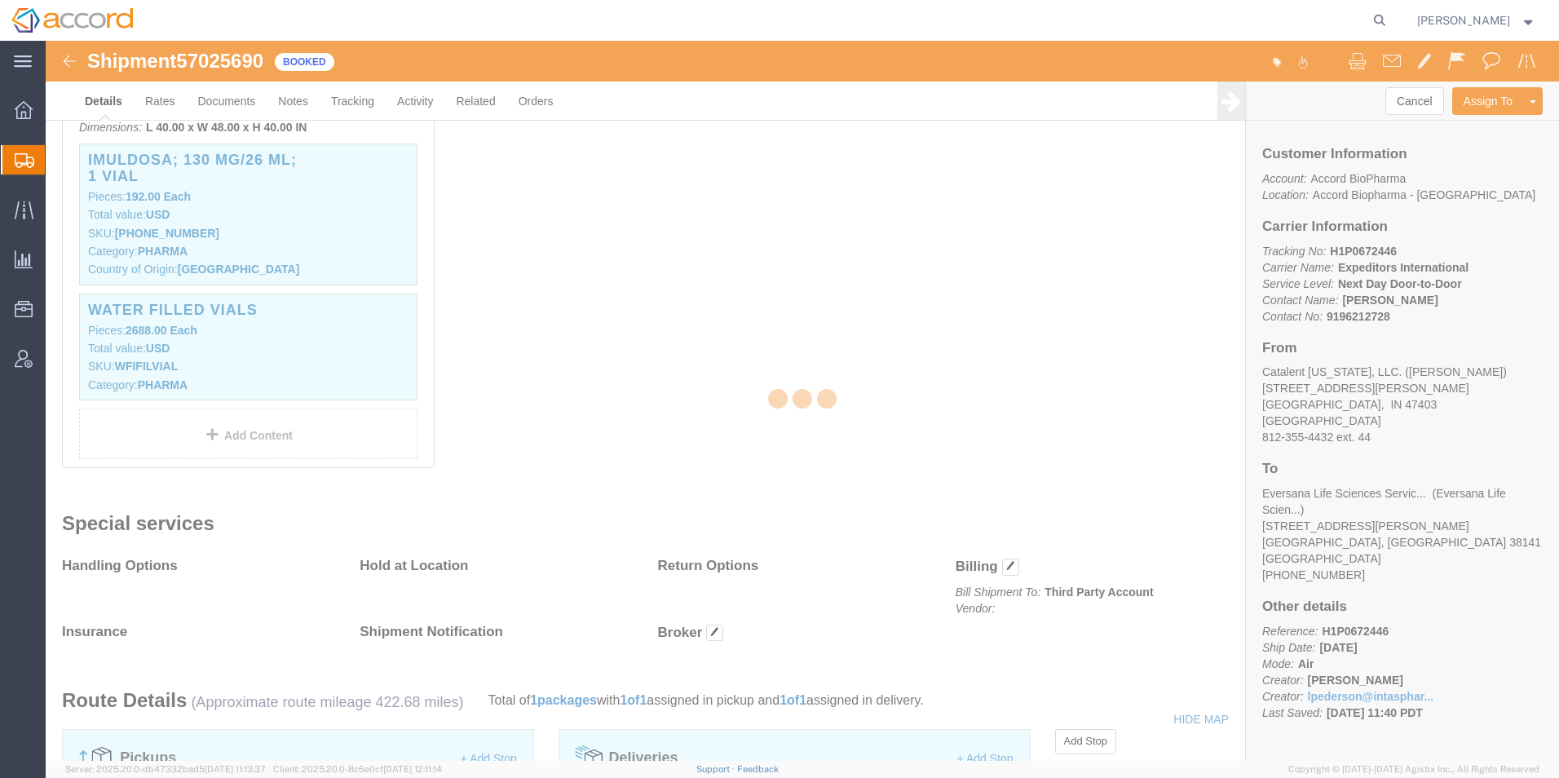
select select "KR"
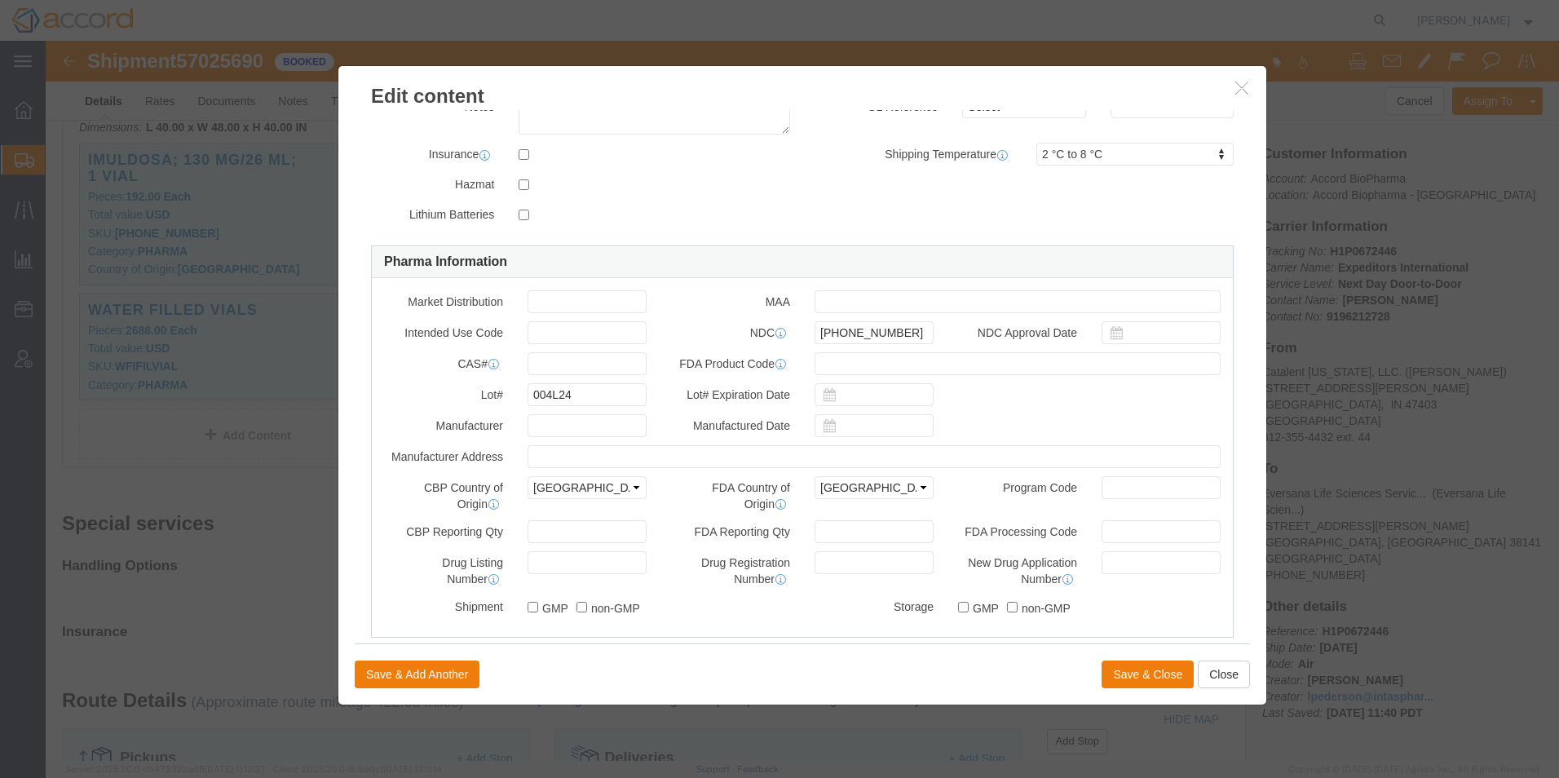
scroll to position [326, 0]
click input "text"
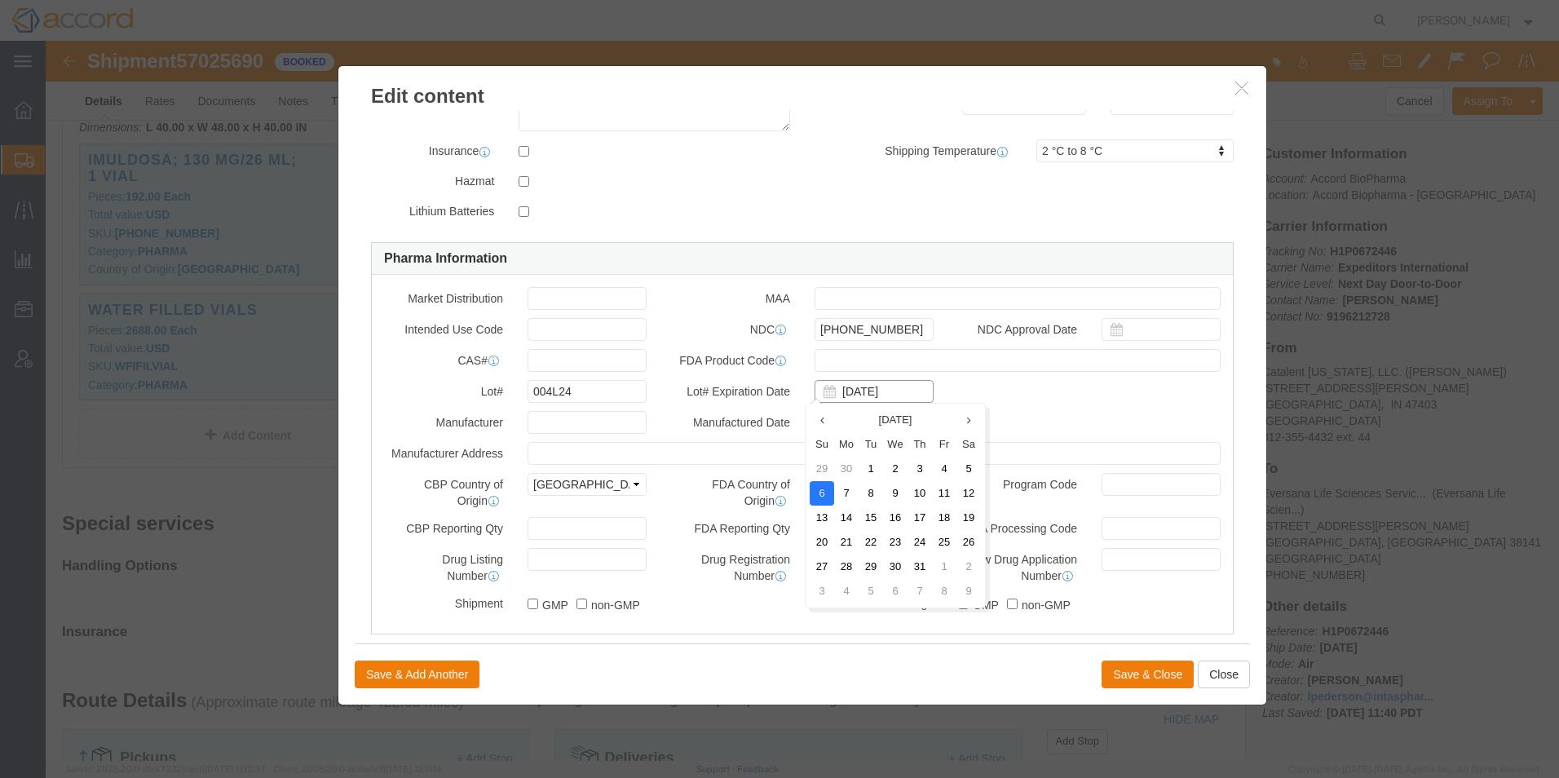
type input "[DATE]"
click td "6"
click input "text"
click td "6"
type input "[DATE]"
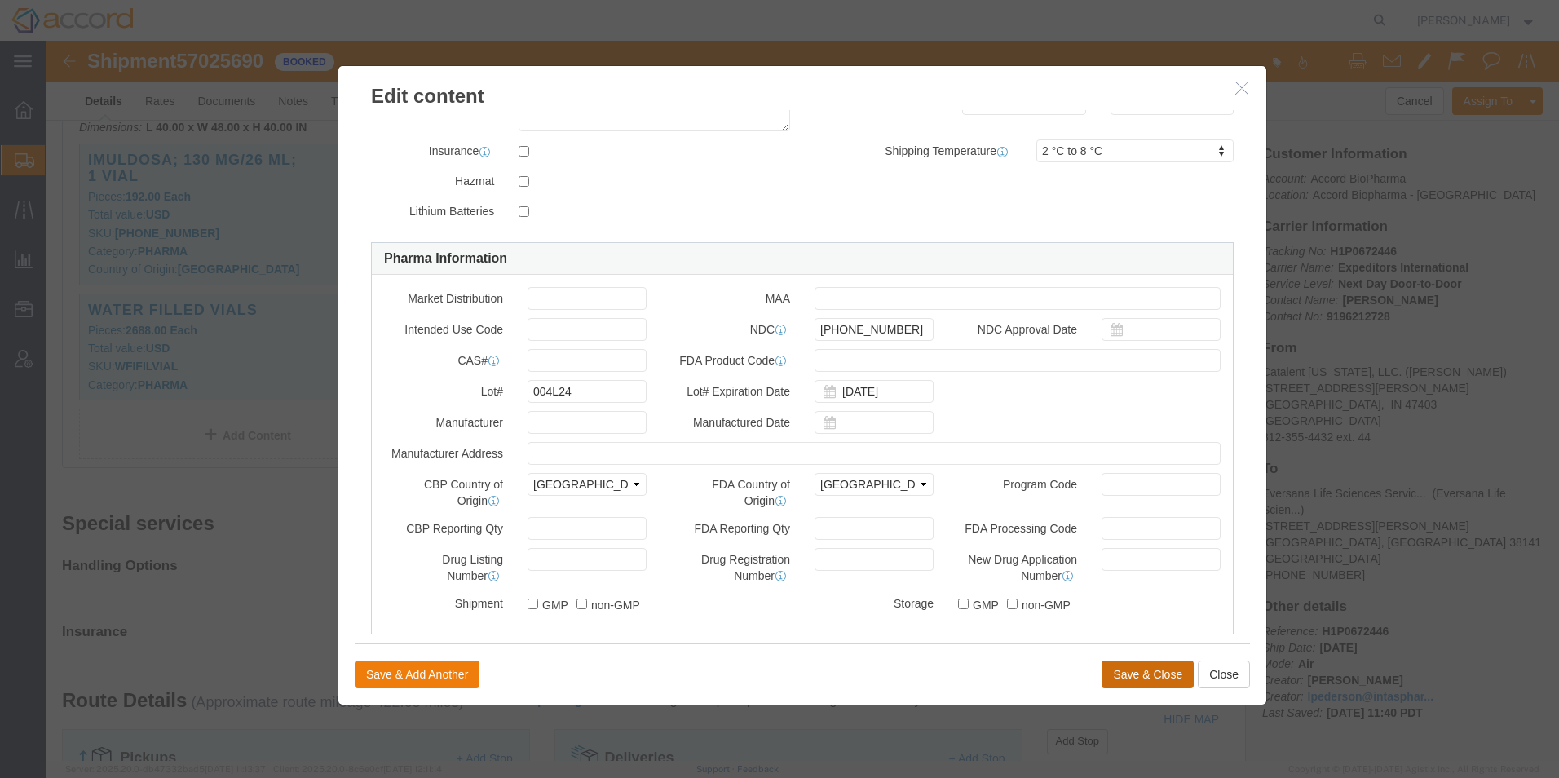
click button "Save & Close"
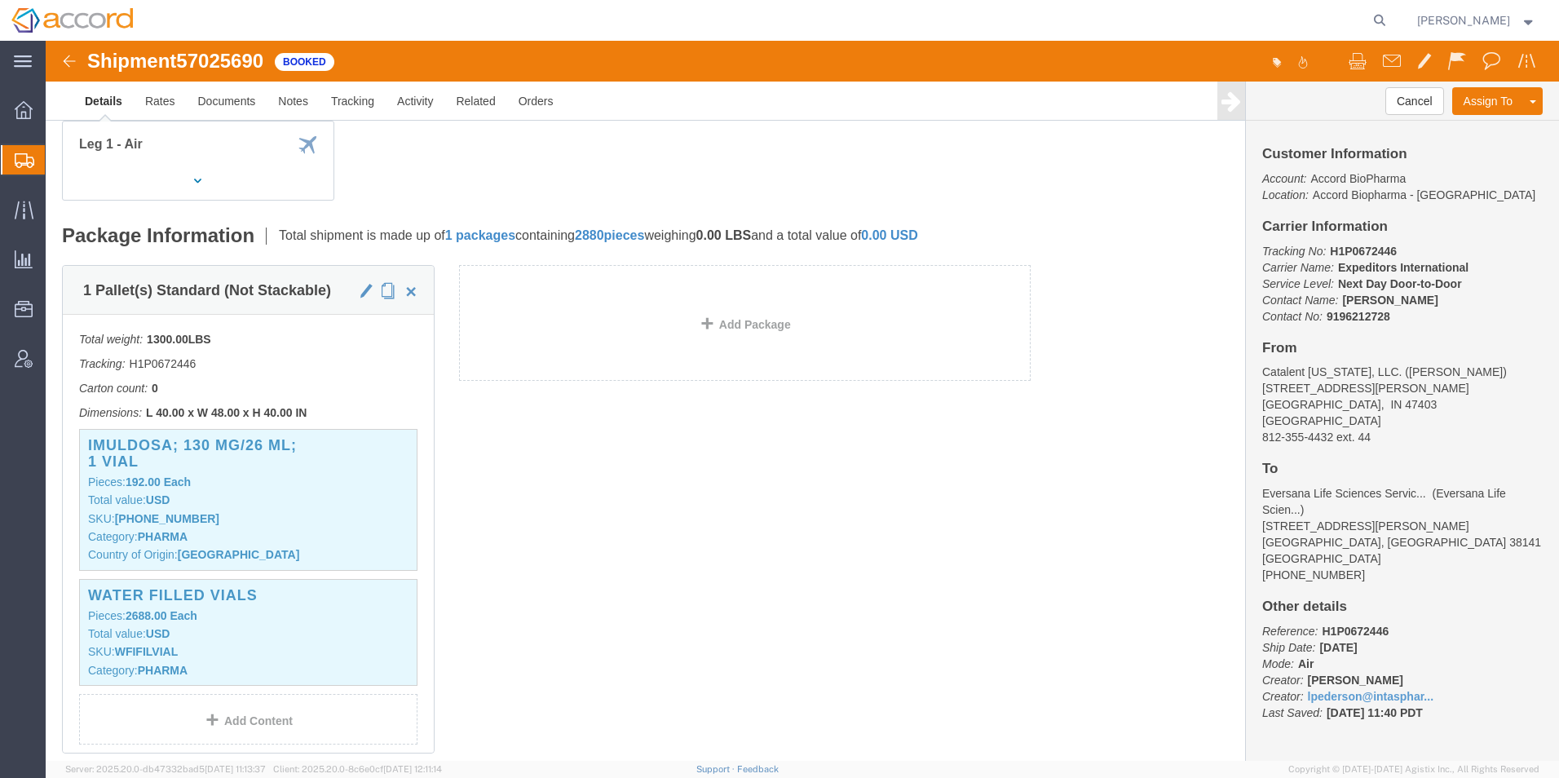
scroll to position [163, 0]
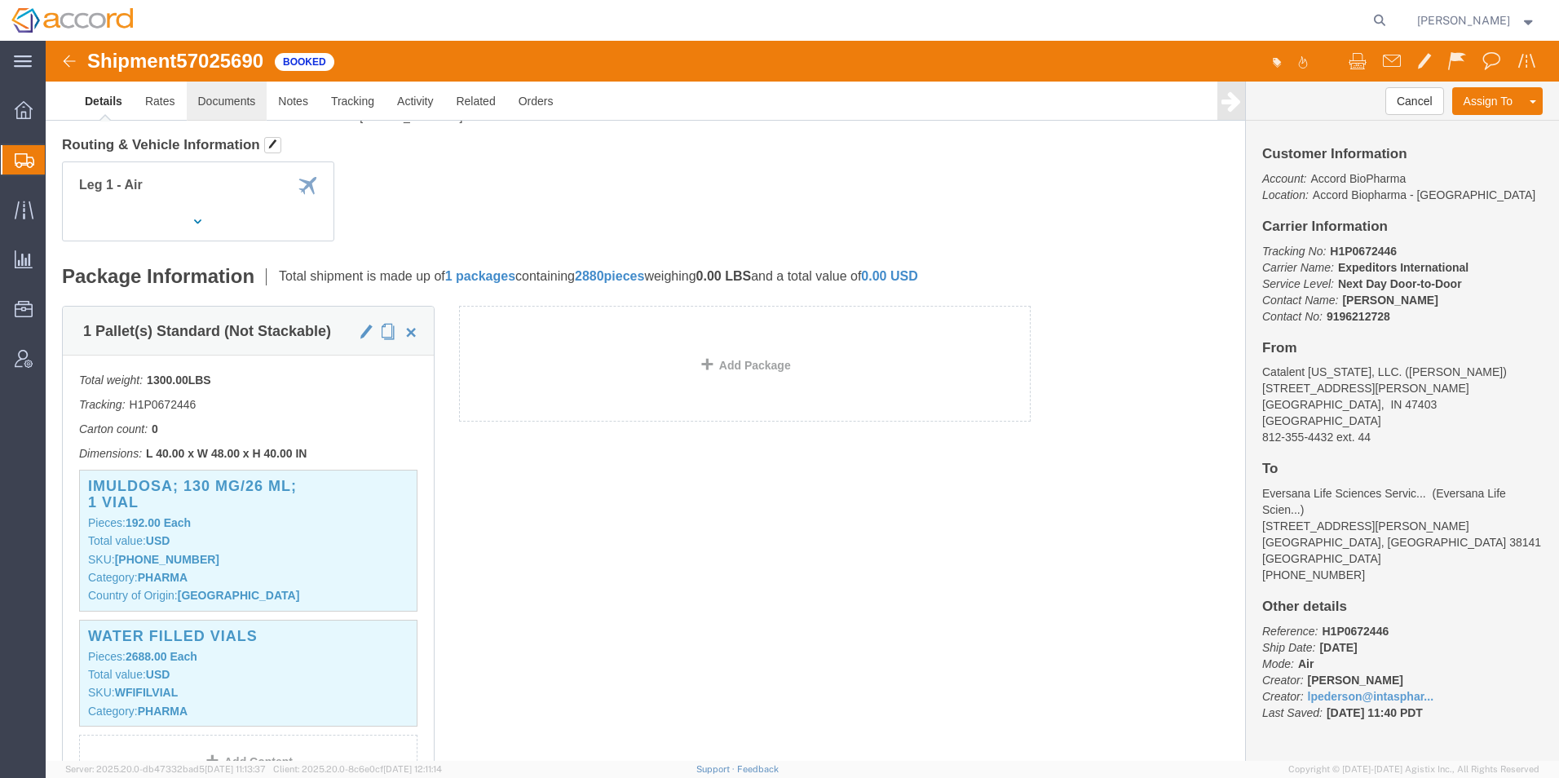
click link "Documents"
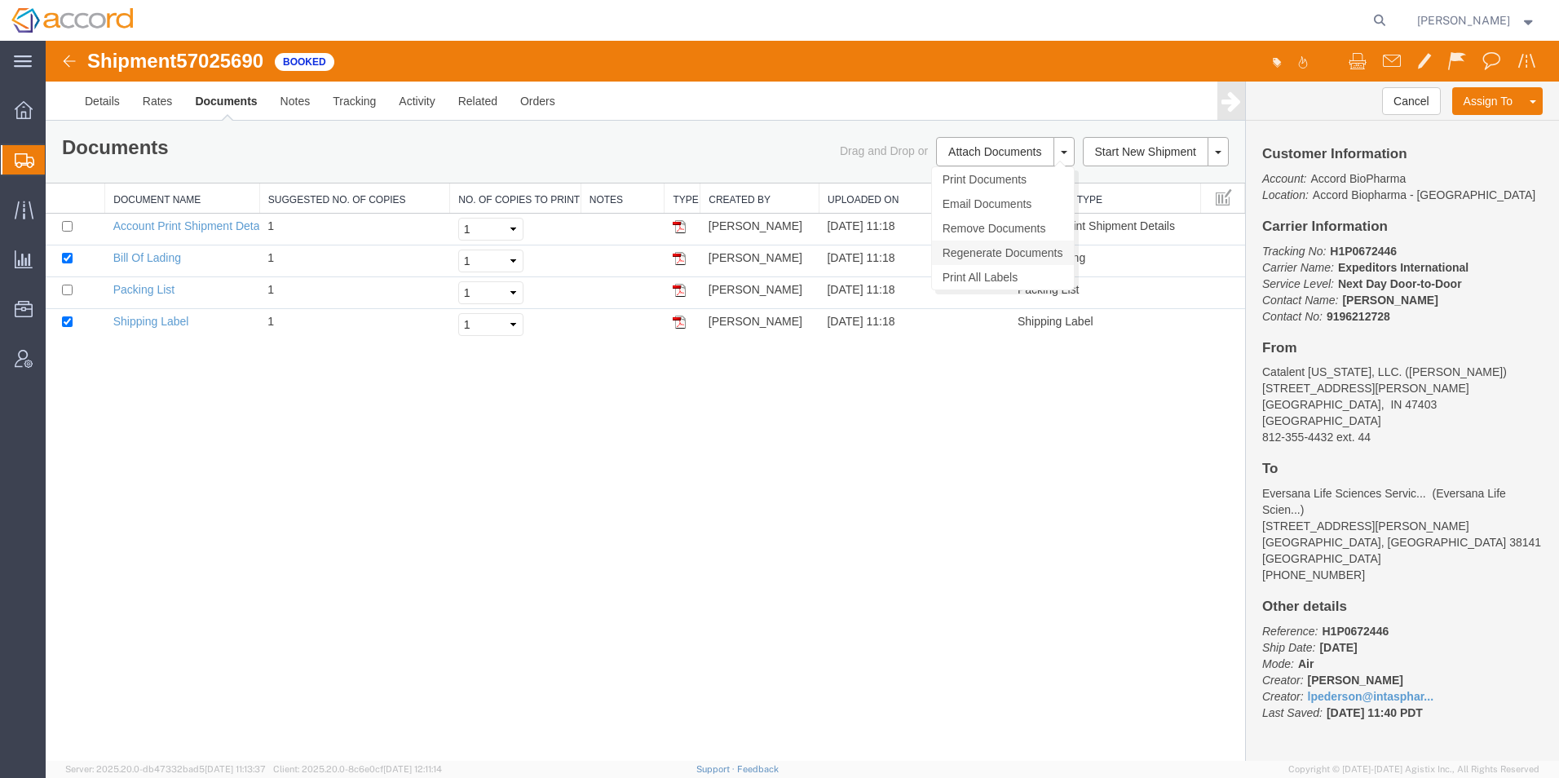
click at [999, 256] on link "Regenerate Documents" at bounding box center [1003, 253] width 142 height 24
click at [135, 286] on link "Packing List" at bounding box center [143, 289] width 61 height 13
click at [1009, 257] on link "Regenerate Documents" at bounding box center [1003, 253] width 142 height 24
drag, startPoint x: 135, startPoint y: 286, endPoint x: 1214, endPoint y: 65, distance: 1102.1
click at [135, 285] on link "Packing List" at bounding box center [143, 289] width 61 height 13
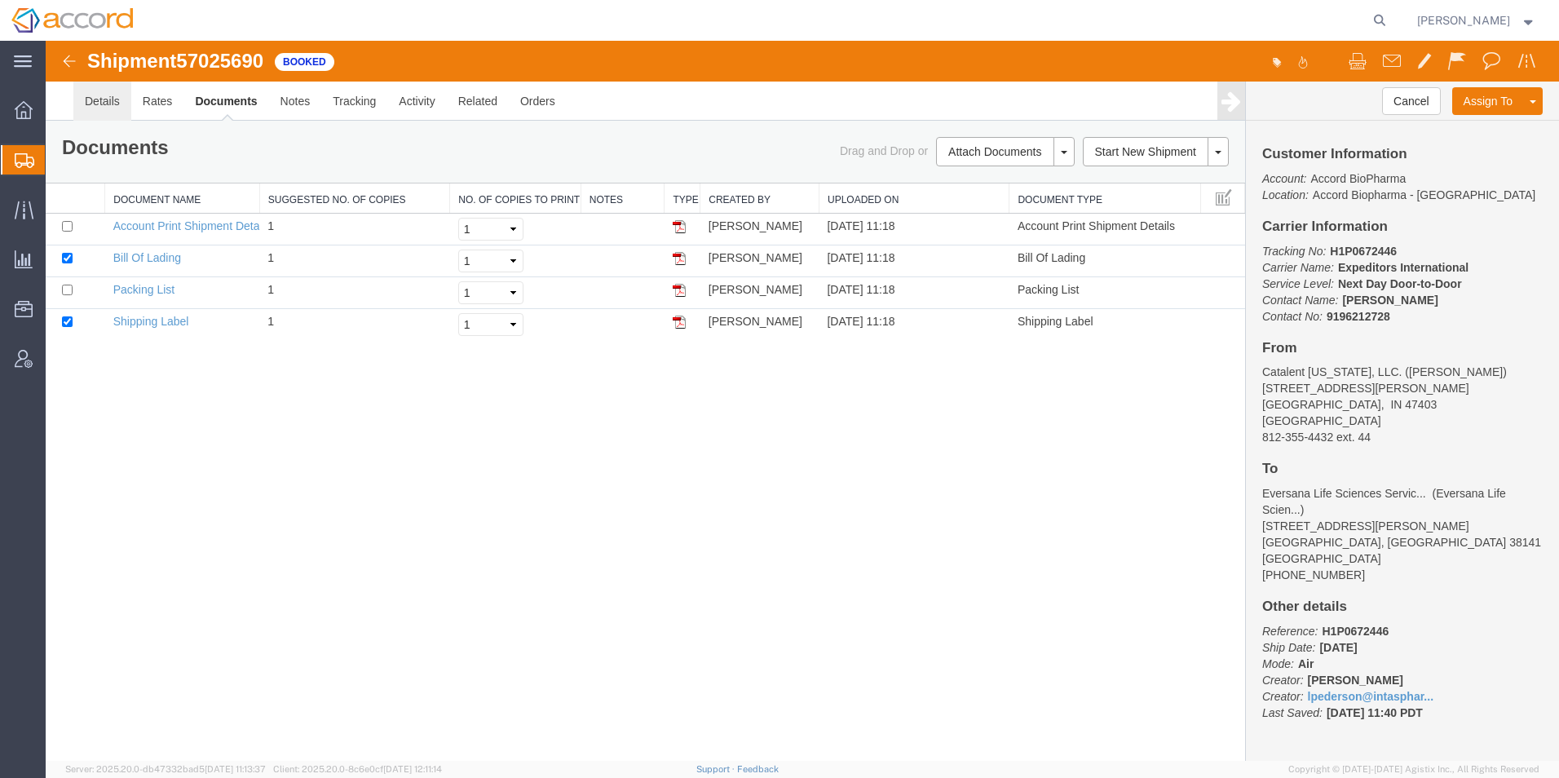
click at [128, 103] on link "Details" at bounding box center [102, 101] width 58 height 39
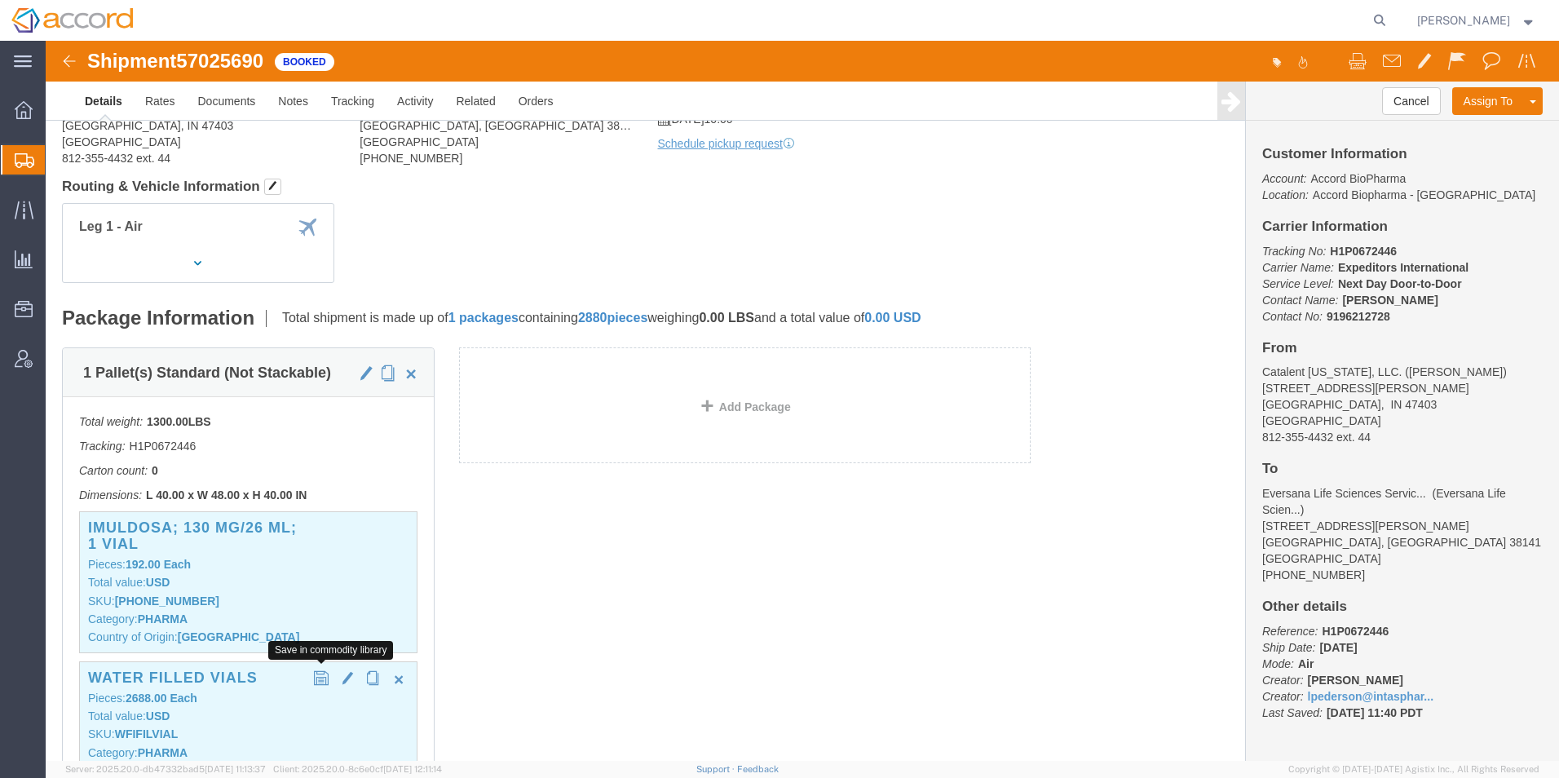
scroll to position [326, 0]
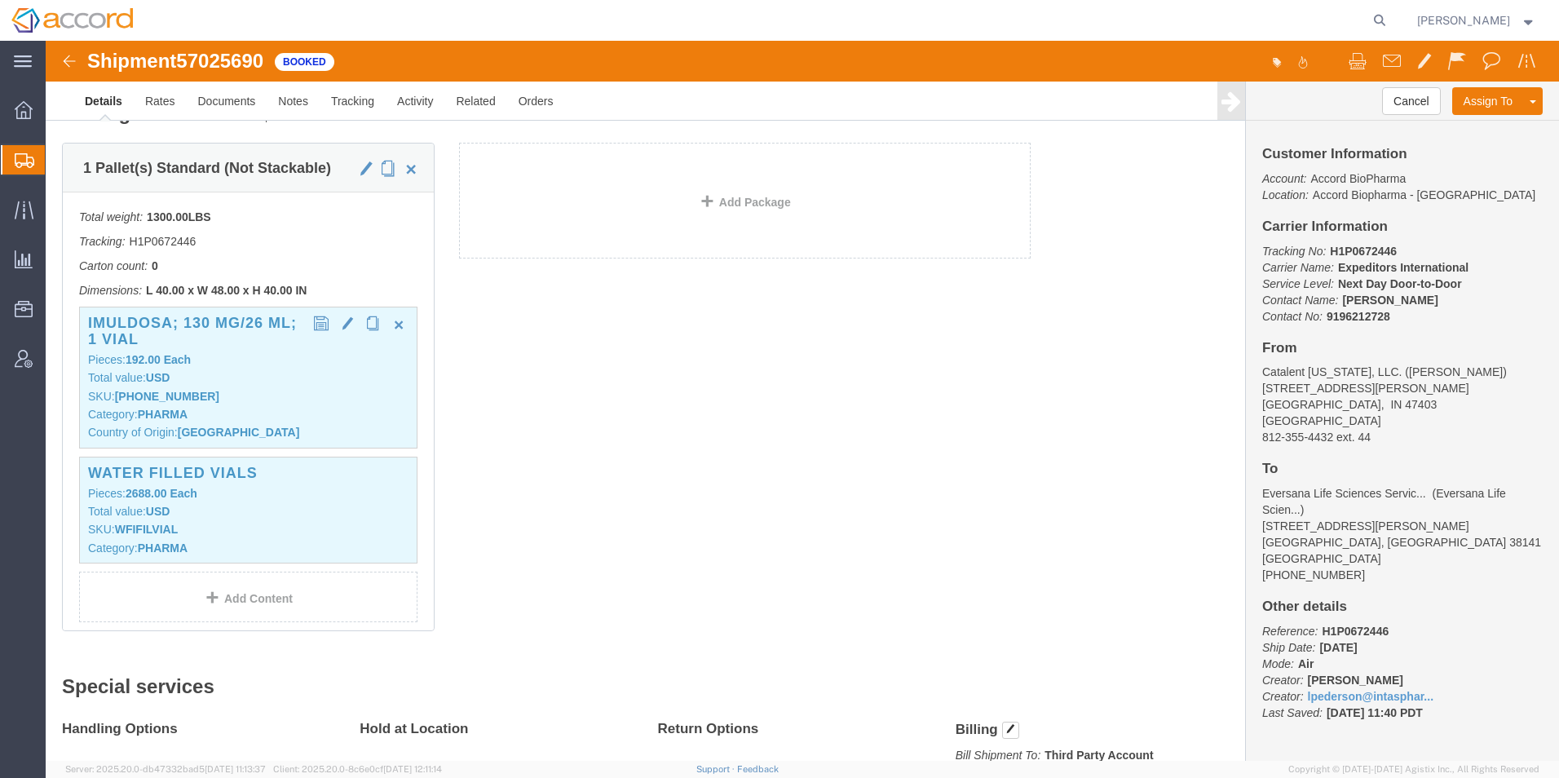
click p "Category: PHARMA"
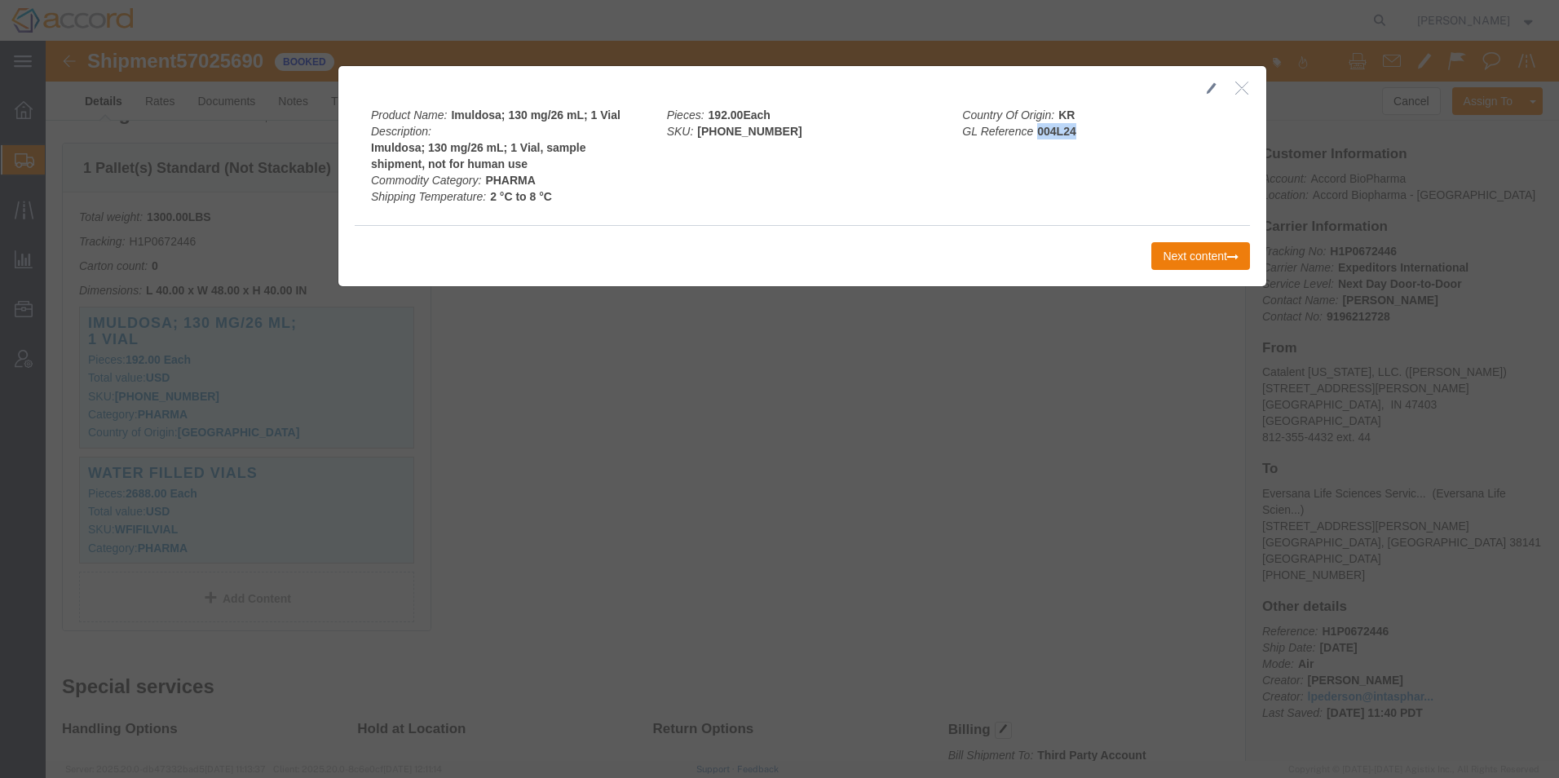
drag, startPoint x: 1016, startPoint y: 95, endPoint x: 985, endPoint y: 96, distance: 31.0
click div "Country Of Origin: KR GL Reference 004L24"
copy b "004L24"
drag, startPoint x: 692, startPoint y: 497, endPoint x: 561, endPoint y: 701, distance: 242.7
click div
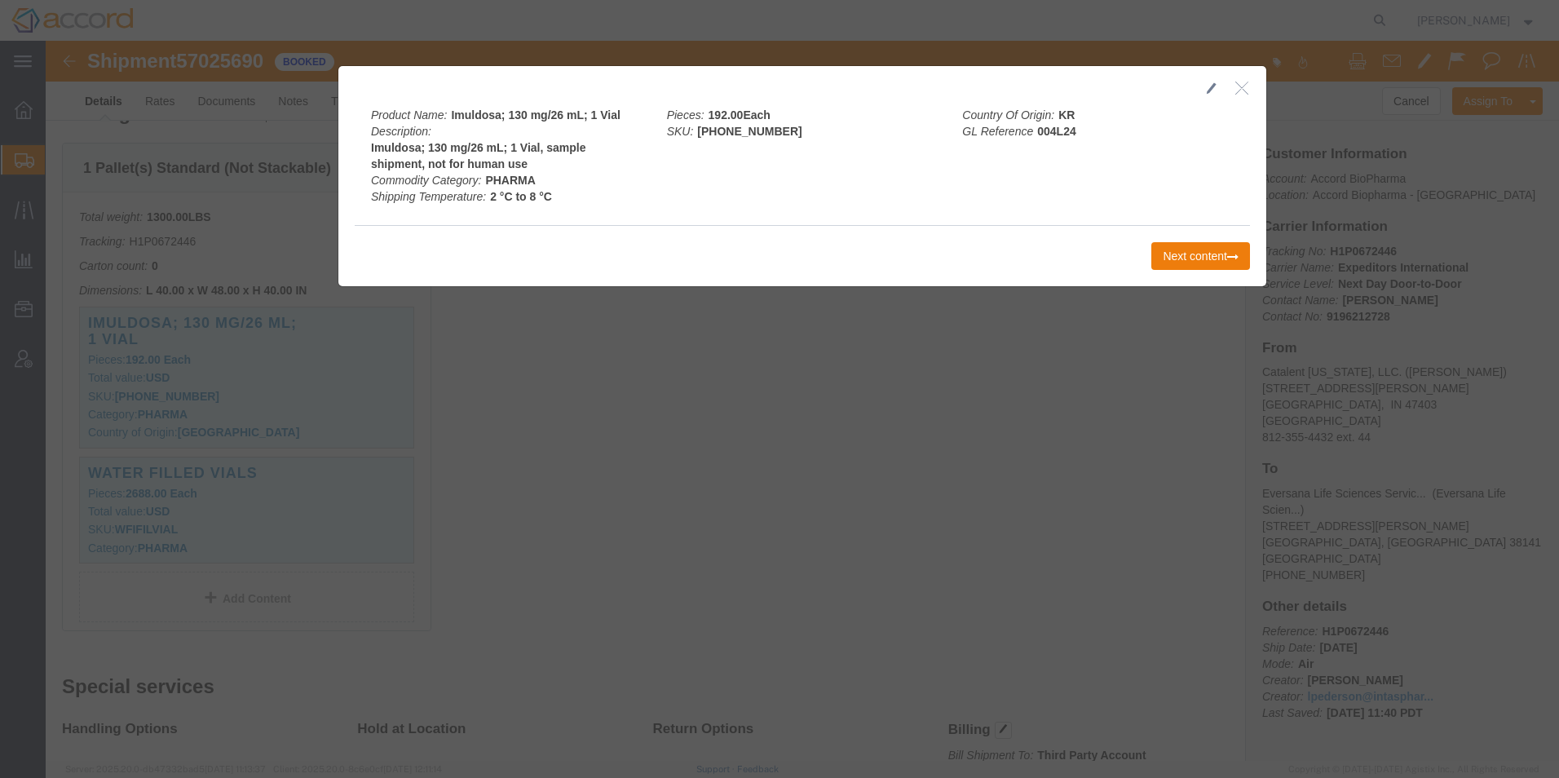
click icon "button"
